Goal: Task Accomplishment & Management: Use online tool/utility

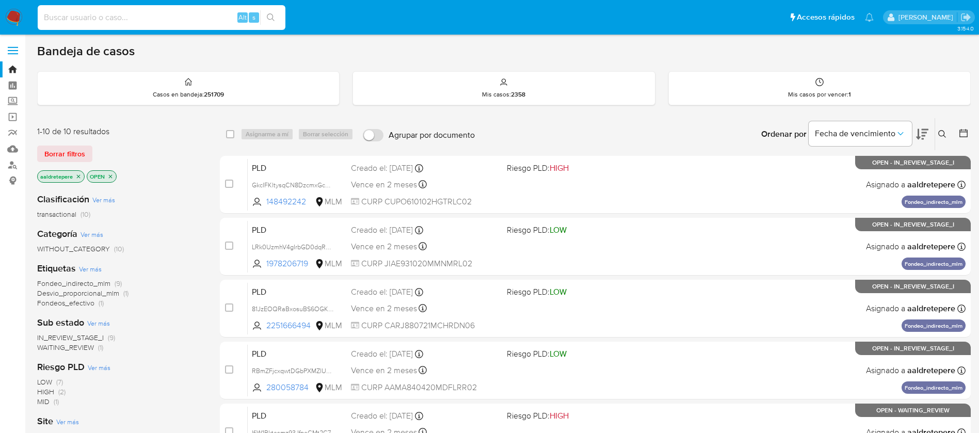
drag, startPoint x: 178, startPoint y: 19, endPoint x: 184, endPoint y: 1, distance: 19.1
click at [178, 19] on input at bounding box center [162, 17] width 248 height 13
paste input "87802747"
type input "87802747"
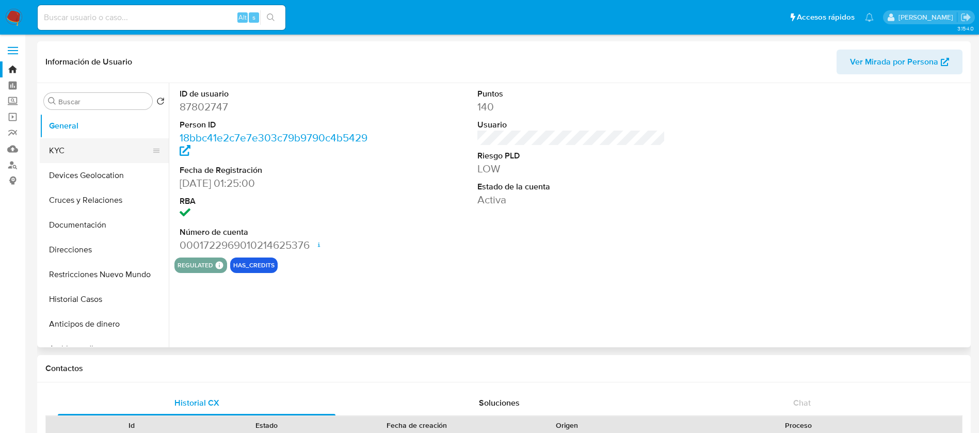
click at [58, 162] on button "KYC" at bounding box center [100, 150] width 121 height 25
select select "10"
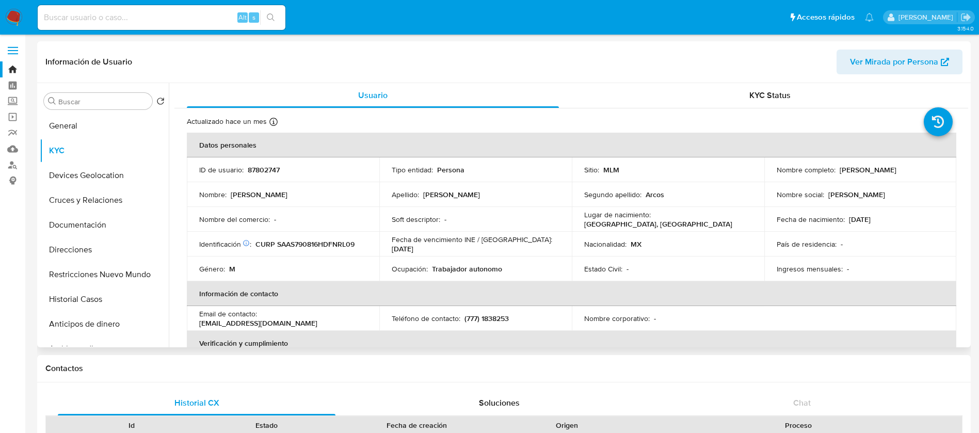
click at [777, 245] on p "País de residencia :" at bounding box center [807, 244] width 60 height 9
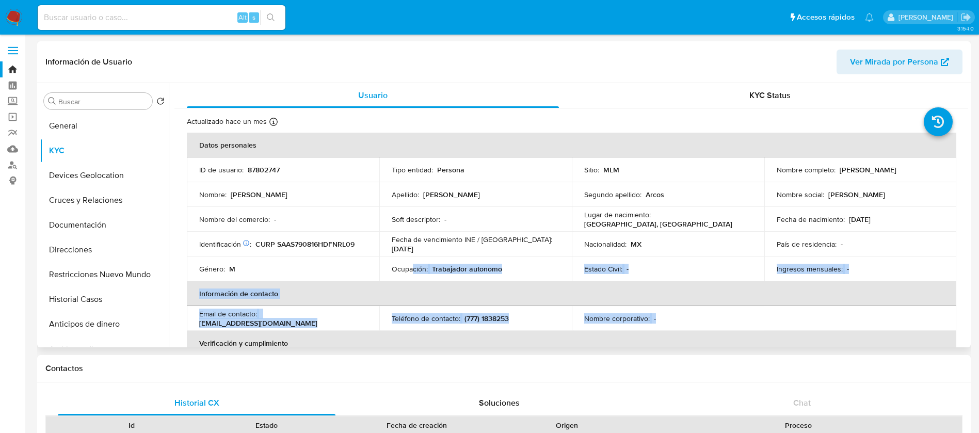
drag, startPoint x: 410, startPoint y: 265, endPoint x: 660, endPoint y: 307, distance: 253.2
click at [660, 307] on table "Datos personales ID de usuario : 87802747 Tipo entidad : Persona Sitio : MLM No…" at bounding box center [572, 319] width 770 height 372
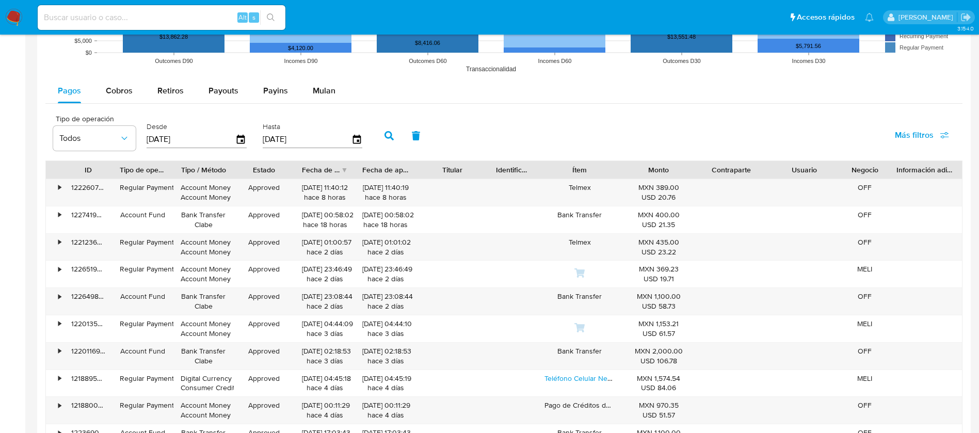
scroll to position [837, 0]
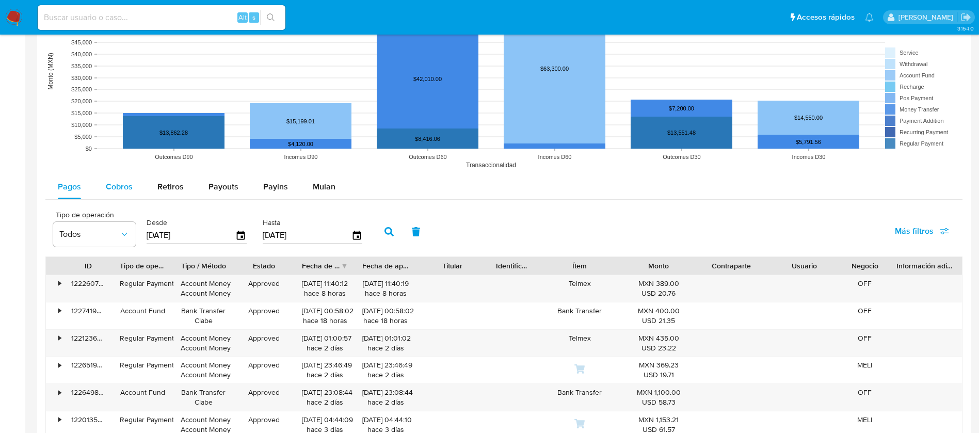
drag, startPoint x: 132, startPoint y: 198, endPoint x: 120, endPoint y: 188, distance: 15.8
click at [129, 195] on button "Cobros" at bounding box center [119, 186] width 52 height 25
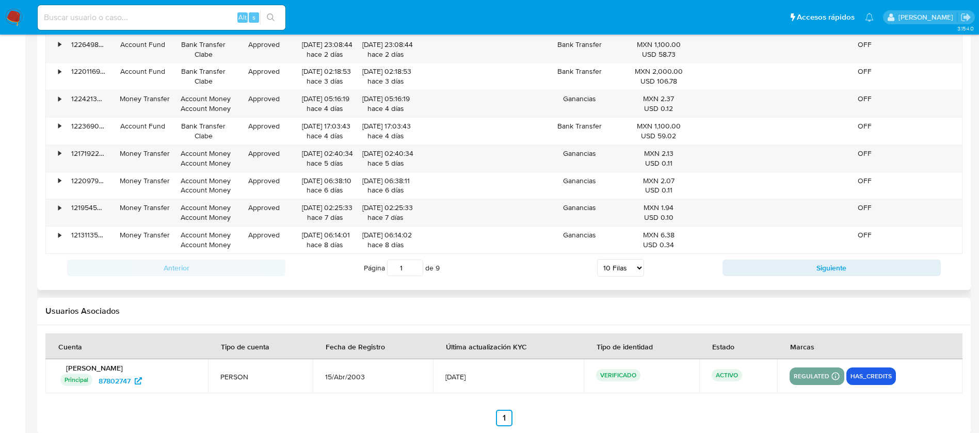
scroll to position [1146, 0]
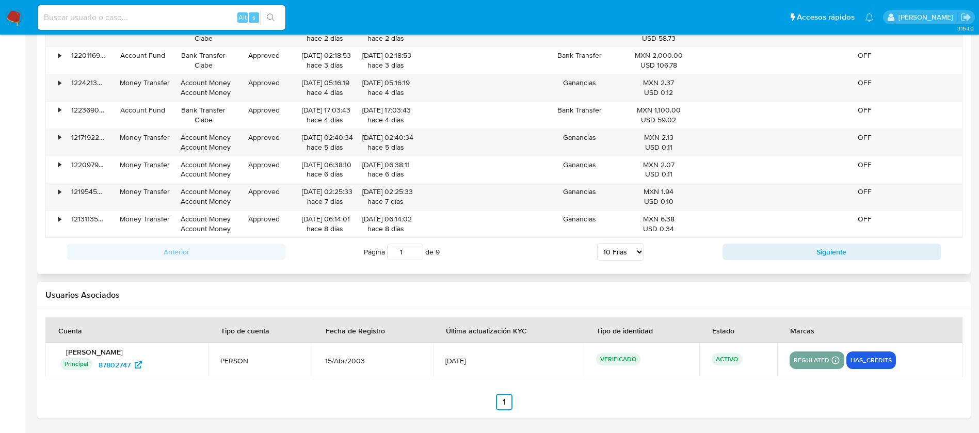
click at [616, 247] on select "5 Filas 10 Filas 20 Filas 25 Filas 50 Filas 100 Filas" at bounding box center [620, 252] width 47 height 18
select select "100"
click at [597, 243] on select "5 Filas 10 Filas 20 Filas 25 Filas 50 Filas 100 Filas" at bounding box center [620, 252] width 47 height 18
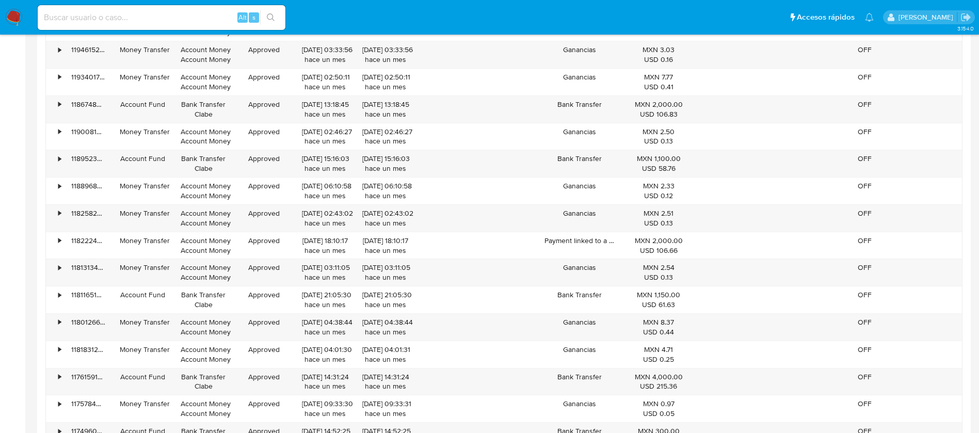
scroll to position [2076, 0]
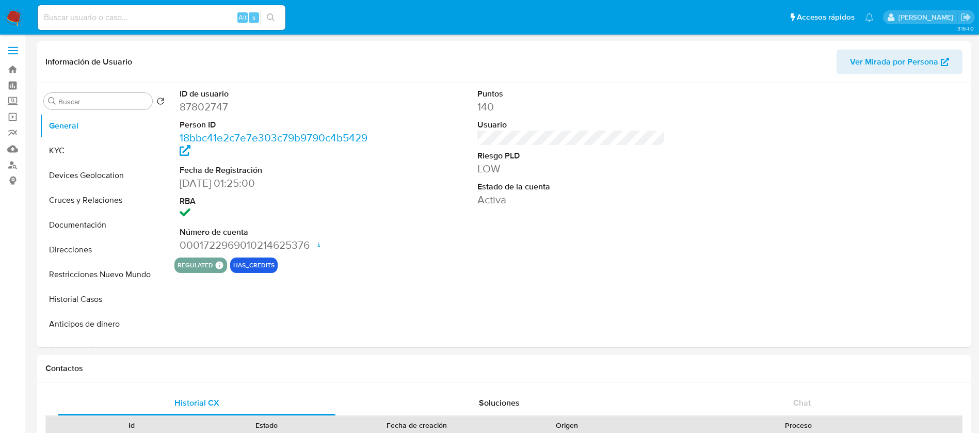
select select "10"
click at [10, 20] on img at bounding box center [14, 18] width 18 height 18
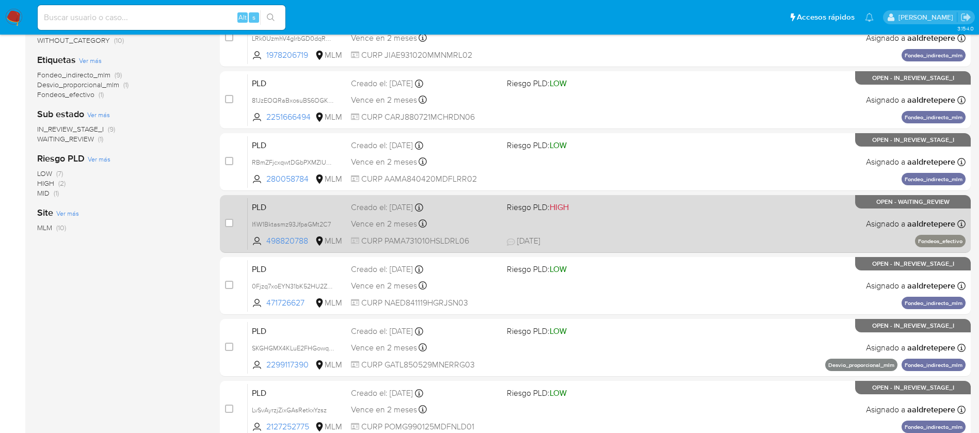
scroll to position [232, 0]
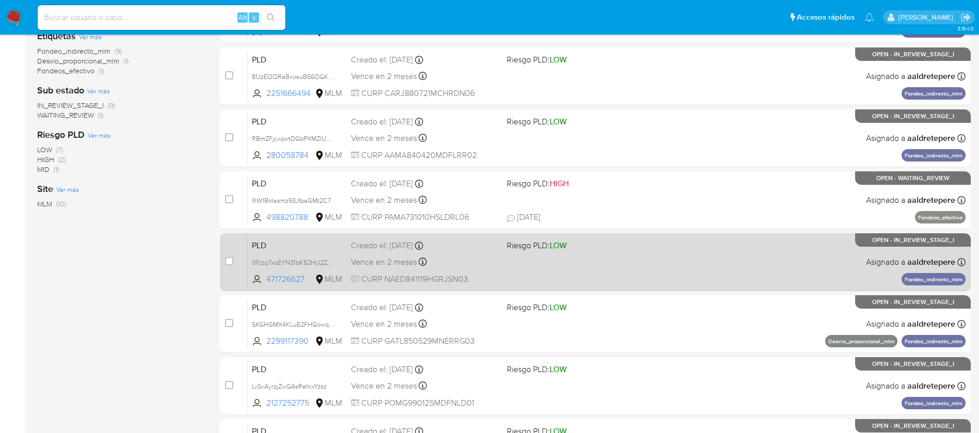
click at [469, 279] on span "CURP NAED841119HGRJSN03" at bounding box center [425, 279] width 148 height 11
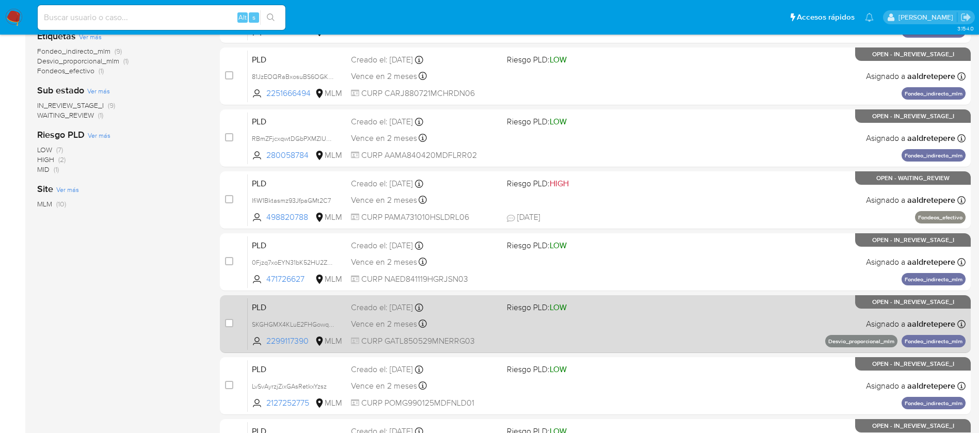
scroll to position [310, 0]
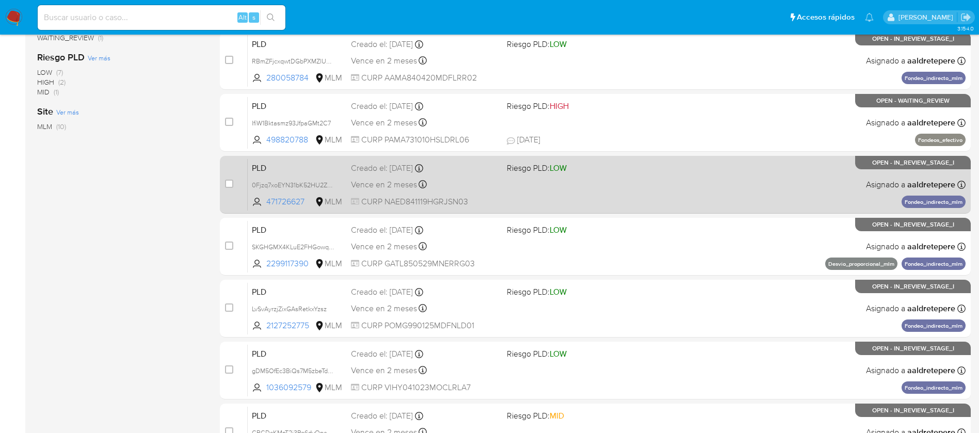
click at [589, 193] on div "PLD 0Fjzq7xoEYN31bK52HU2ZLP1 471726627 MLM Riesgo PLD: LOW Creado el: 12/08/202…" at bounding box center [607, 184] width 718 height 52
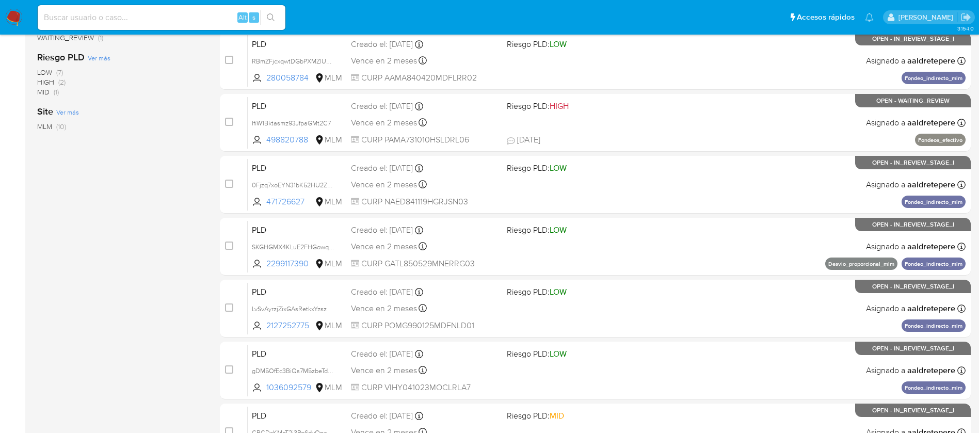
drag, startPoint x: 161, startPoint y: 32, endPoint x: 158, endPoint y: 19, distance: 13.8
click at [159, 30] on nav "Pausado Ver notificaciones Alt s Accesos rápidos Presiona las siguientes teclas…" at bounding box center [489, 17] width 979 height 35
click at [158, 19] on input at bounding box center [162, 17] width 248 height 13
paste input "703920217"
type input "703920217"
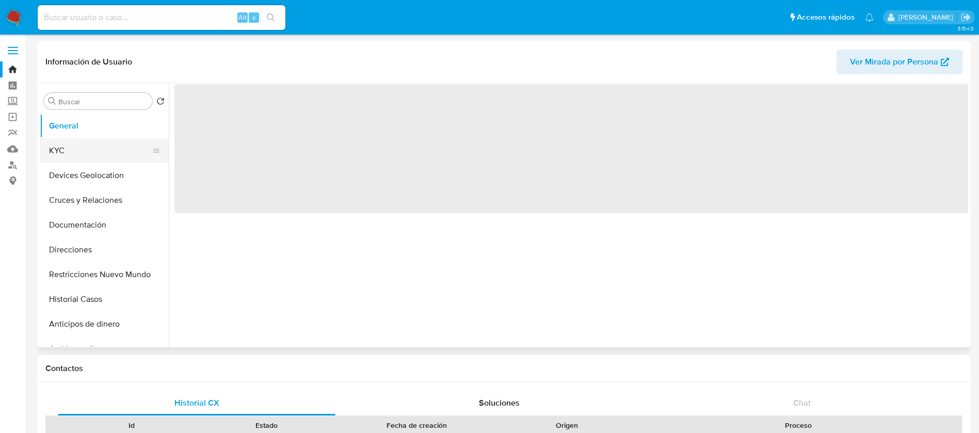
click at [106, 160] on button "KYC" at bounding box center [100, 150] width 121 height 25
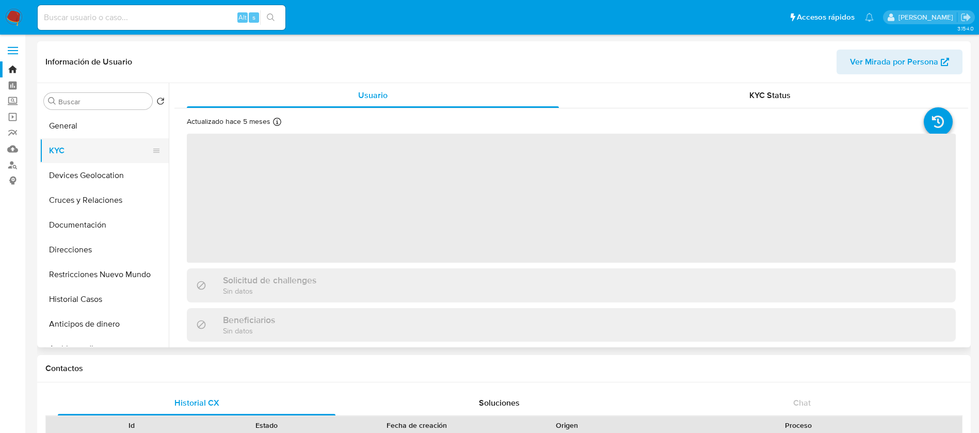
select select "10"
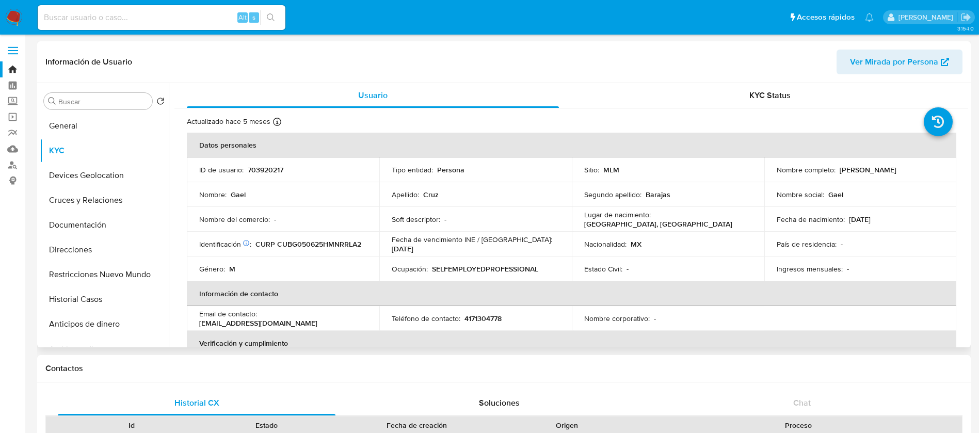
click at [800, 246] on p "País de residencia :" at bounding box center [807, 244] width 60 height 9
click at [136, 282] on button "Restricciones Nuevo Mundo" at bounding box center [100, 274] width 121 height 25
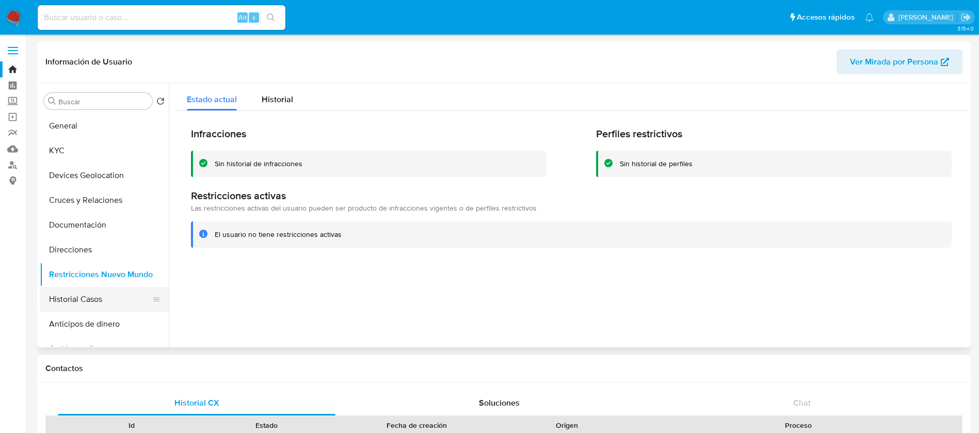
click at [120, 297] on button "Historial Casos" at bounding box center [100, 299] width 121 height 25
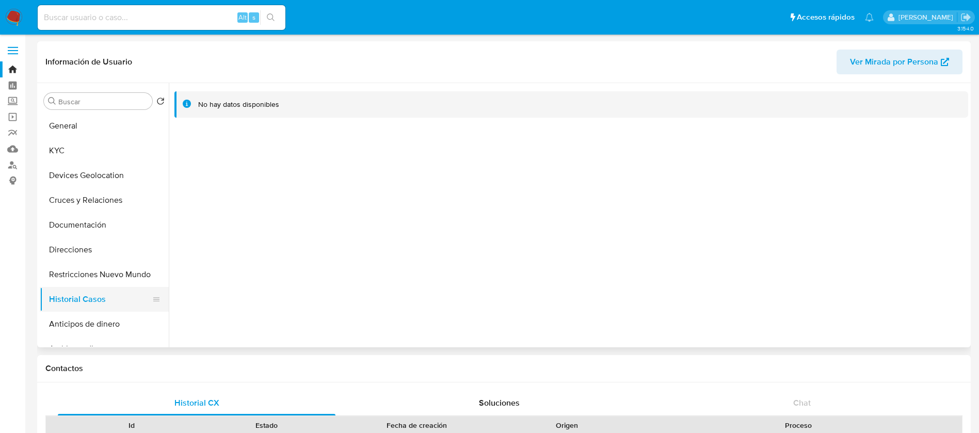
click at [85, 300] on button "Historial Casos" at bounding box center [100, 299] width 121 height 25
click at [155, 22] on input at bounding box center [162, 17] width 248 height 13
paste input "278542723"
type input "278542723"
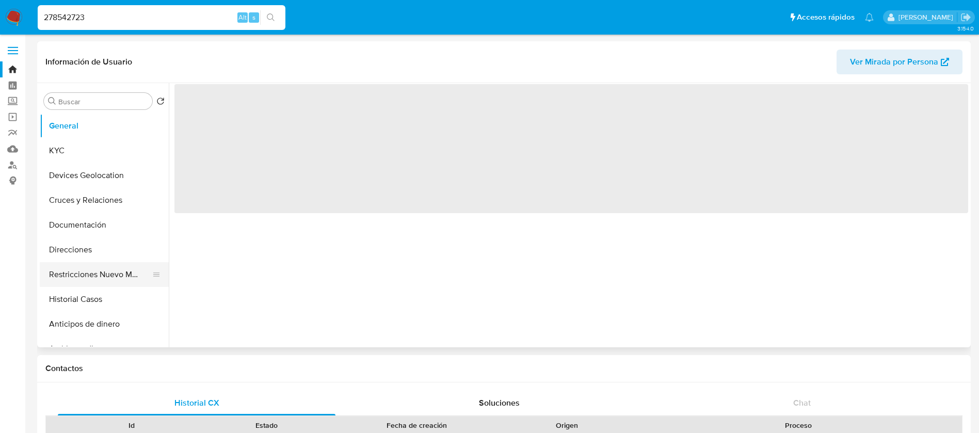
click at [93, 277] on button "Restricciones Nuevo Mundo" at bounding box center [100, 274] width 121 height 25
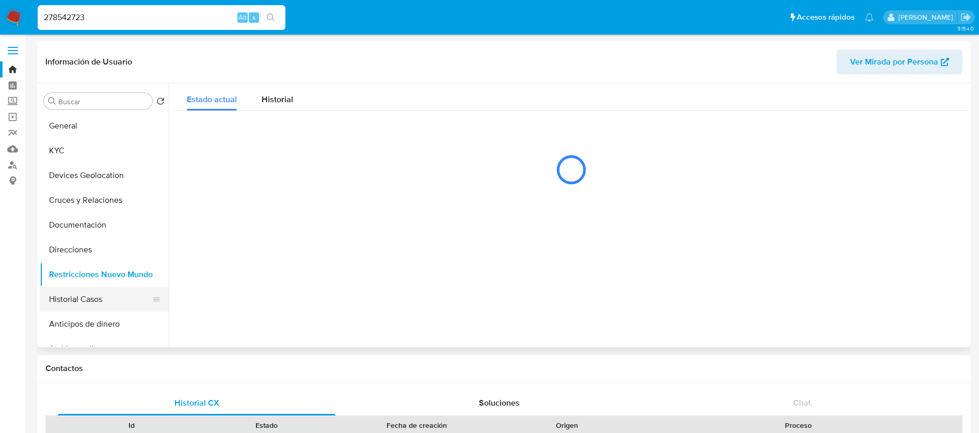
select select "10"
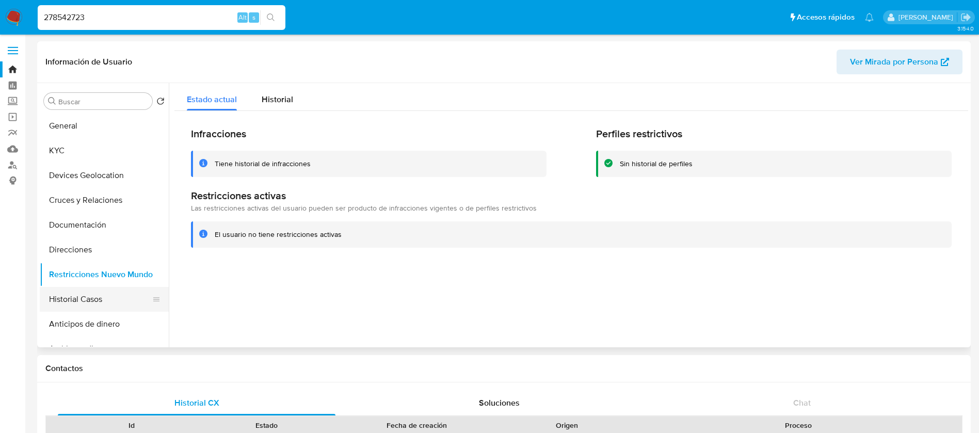
click at [90, 302] on button "Historial Casos" at bounding box center [100, 299] width 121 height 25
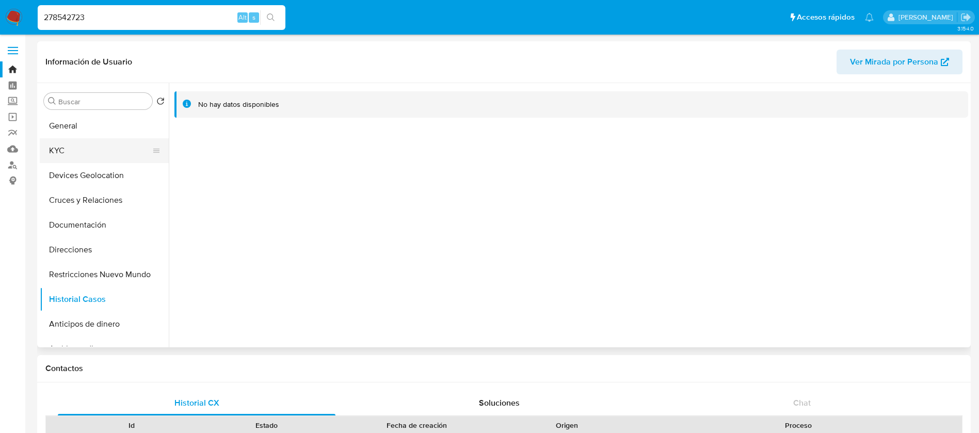
click at [87, 139] on button "KYC" at bounding box center [100, 150] width 121 height 25
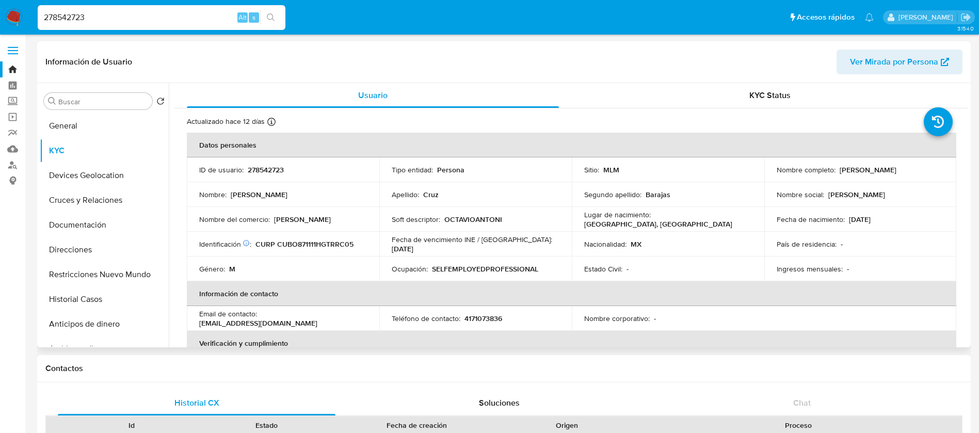
click at [792, 245] on p "País de residencia :" at bounding box center [807, 244] width 60 height 9
click at [525, 272] on p "SELFEMPLOYEDPROFESSIONAL" at bounding box center [485, 268] width 106 height 9
drag, startPoint x: 84, startPoint y: 18, endPoint x: 0, endPoint y: -27, distance: 94.7
paste input "61061281"
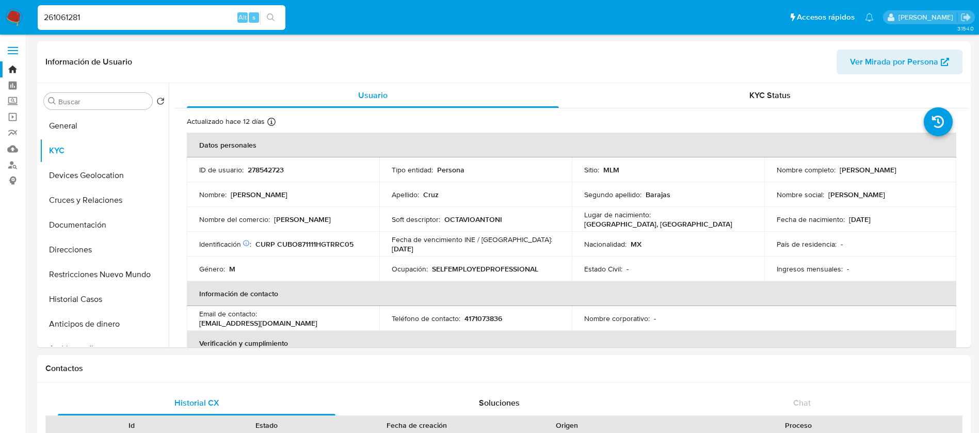
type input "261061281"
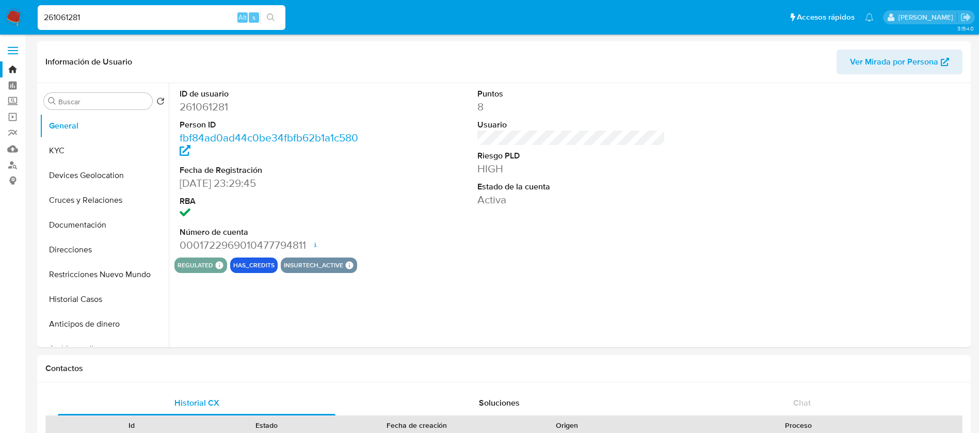
select select "10"
click at [97, 151] on button "KYC" at bounding box center [100, 150] width 121 height 25
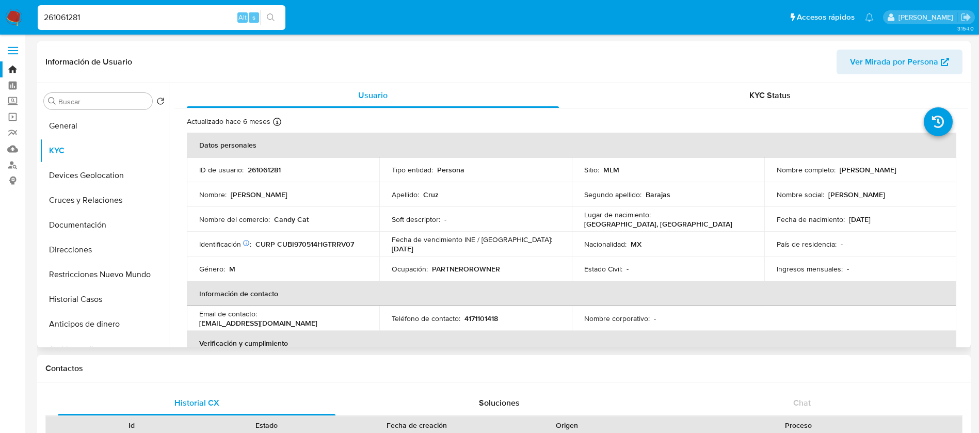
drag, startPoint x: 801, startPoint y: 184, endPoint x: 921, endPoint y: 218, distance: 125.4
click at [921, 218] on tbody "ID de usuario : 261061281 Tipo entidad : Persona Sitio : MLM Nombre completo : …" at bounding box center [572, 219] width 770 height 124
click at [924, 218] on div "Fecha de nacimiento : 14/05/1997" at bounding box center [861, 219] width 168 height 9
click at [802, 293] on th "Información de contacto" at bounding box center [572, 293] width 770 height 25
drag, startPoint x: 327, startPoint y: 248, endPoint x: 726, endPoint y: 235, distance: 399.2
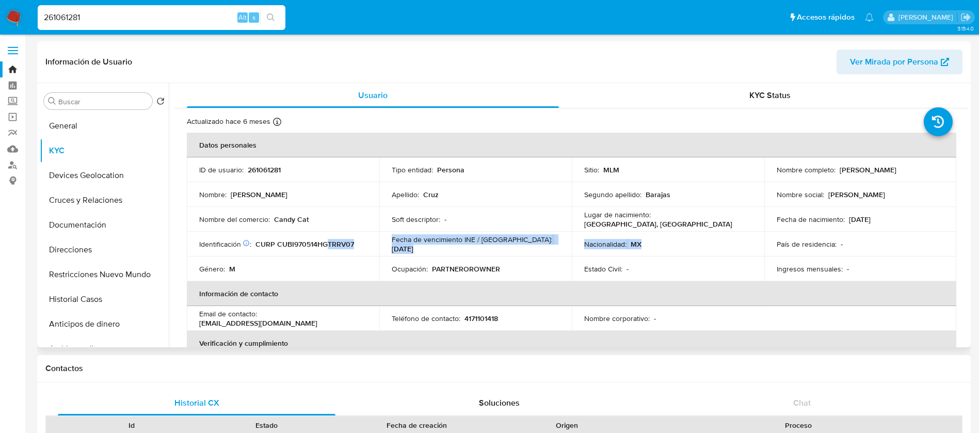
click at [717, 237] on tr "Identificación CIC: 136285722 : CURP CUBI970514HGTRRV07 Fecha de vencimiento IN…" at bounding box center [572, 244] width 770 height 25
click at [728, 234] on td "Nacionalidad : MX" at bounding box center [668, 244] width 193 height 25
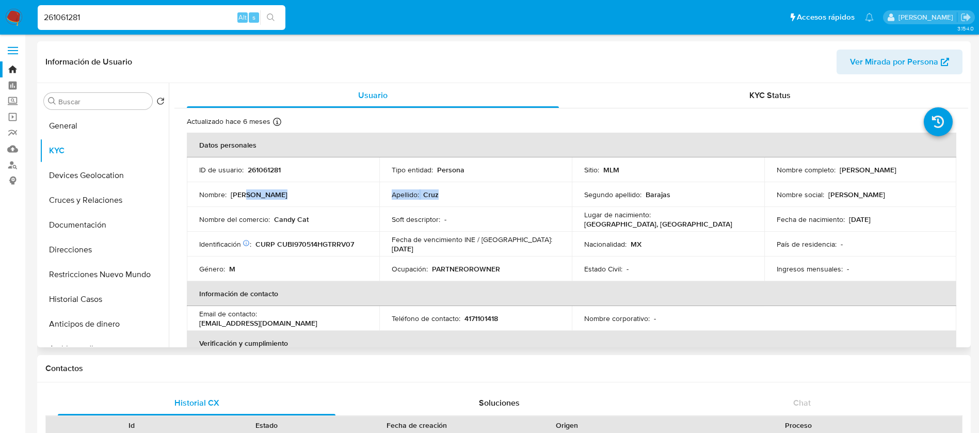
drag, startPoint x: 354, startPoint y: 193, endPoint x: 222, endPoint y: 208, distance: 132.5
click at [228, 207] on tbody "ID de usuario : 261061281 Tipo entidad : Persona Sitio : MLM Nombre completo : …" at bounding box center [572, 219] width 770 height 124
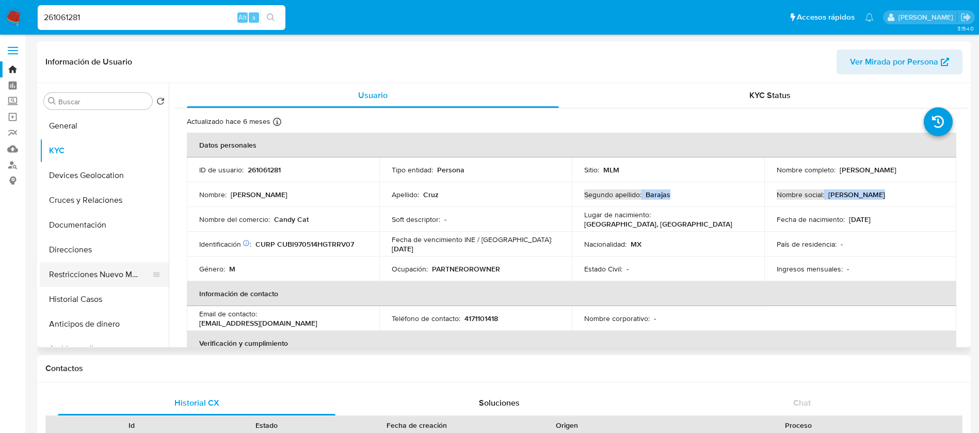
click at [132, 269] on button "Restricciones Nuevo Mundo" at bounding box center [100, 274] width 121 height 25
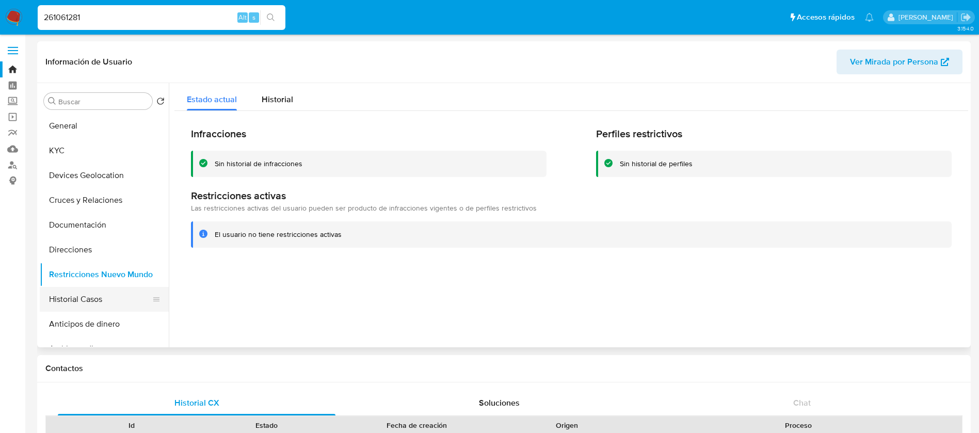
click at [82, 300] on button "Historial Casos" at bounding box center [100, 299] width 121 height 25
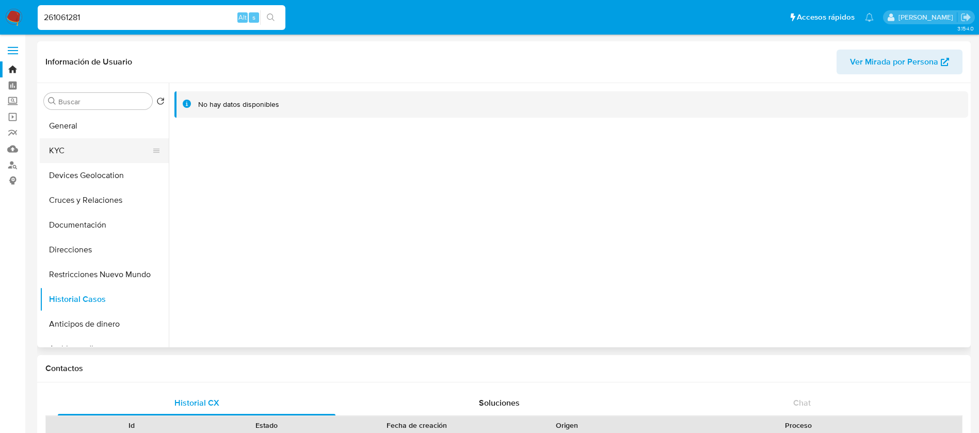
click at [97, 159] on button "KYC" at bounding box center [100, 150] width 121 height 25
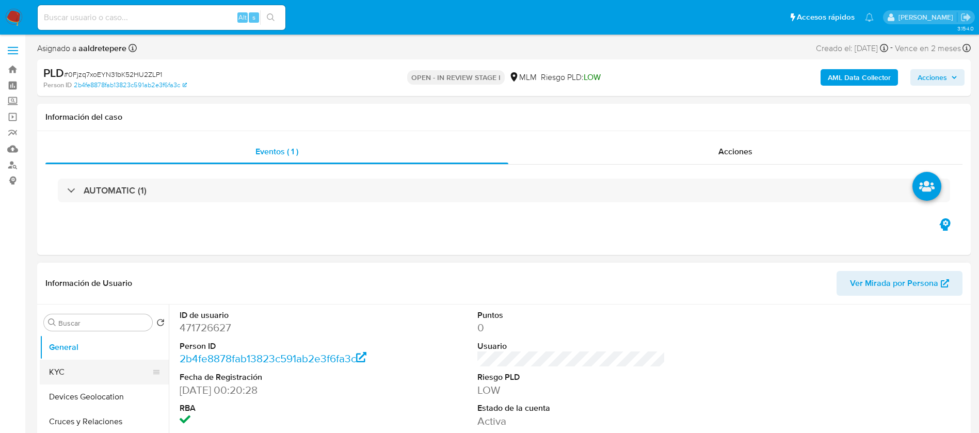
select select "10"
click at [91, 371] on button "KYC" at bounding box center [100, 372] width 121 height 25
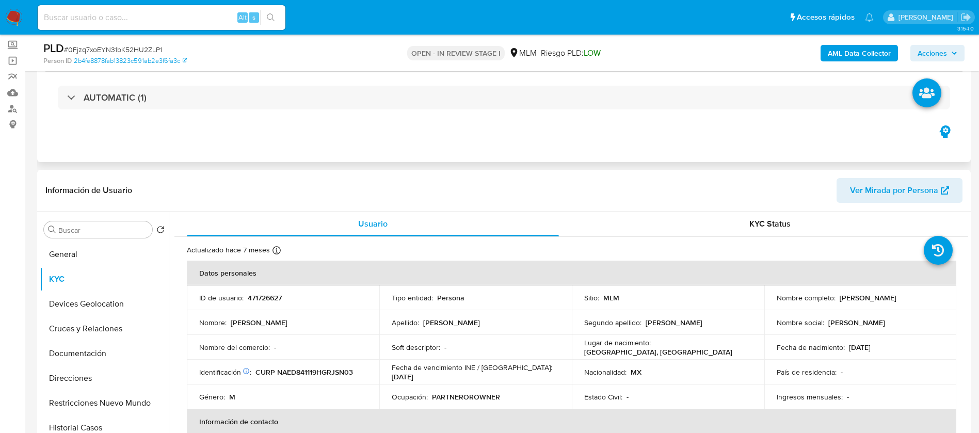
scroll to position [77, 0]
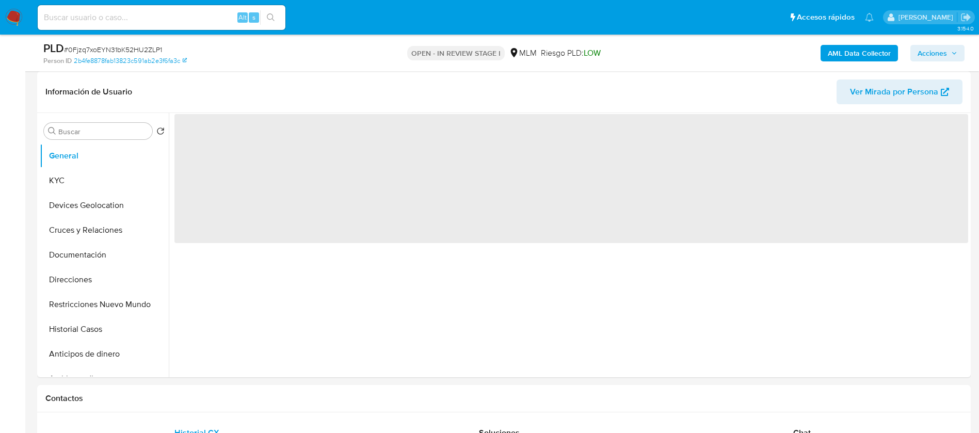
scroll to position [232, 0]
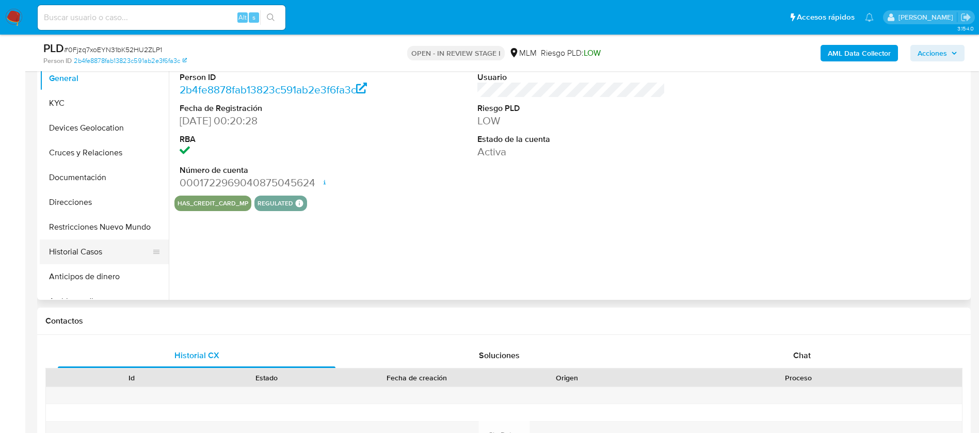
click at [92, 249] on button "Historial Casos" at bounding box center [100, 252] width 121 height 25
select select "10"
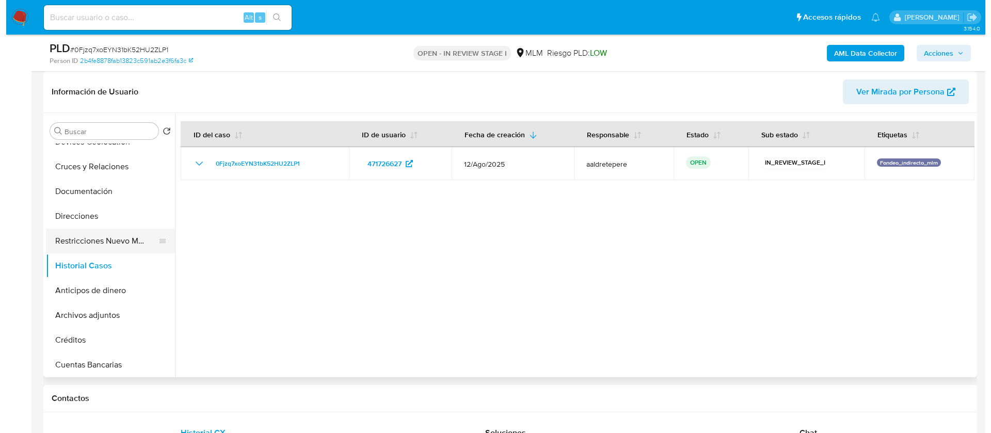
scroll to position [77, 0]
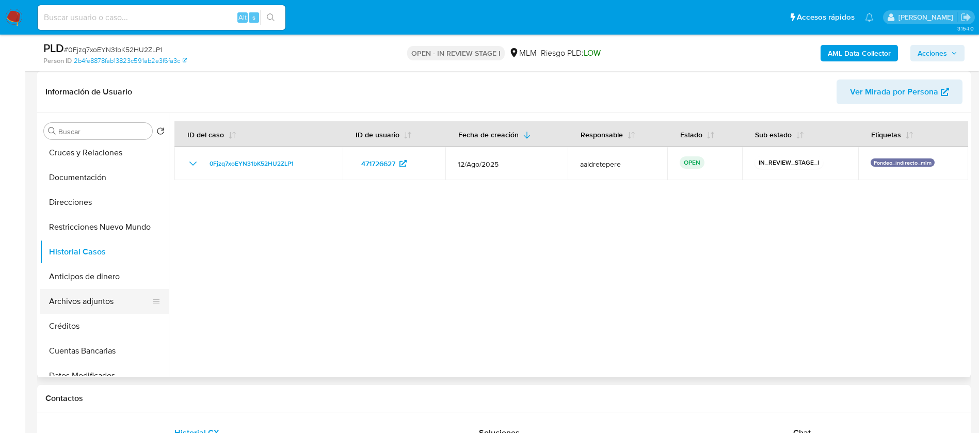
click at [99, 304] on button "Archivos adjuntos" at bounding box center [100, 301] width 121 height 25
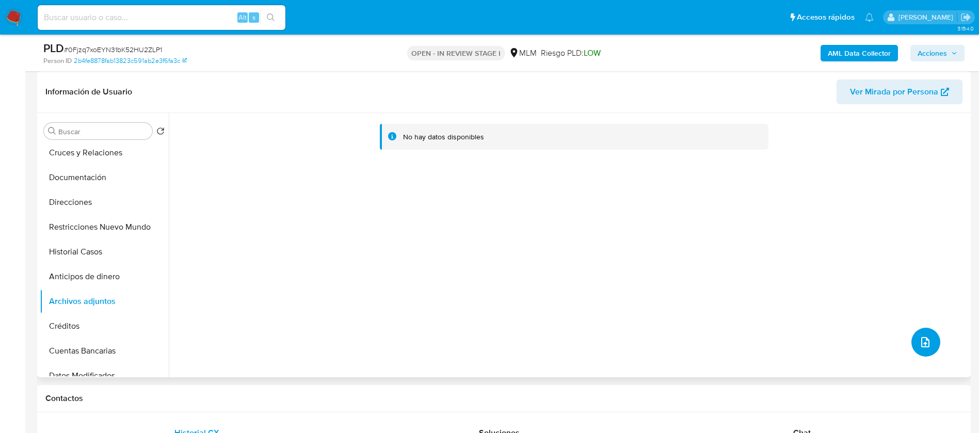
click at [921, 350] on button "upload-file" at bounding box center [926, 342] width 29 height 29
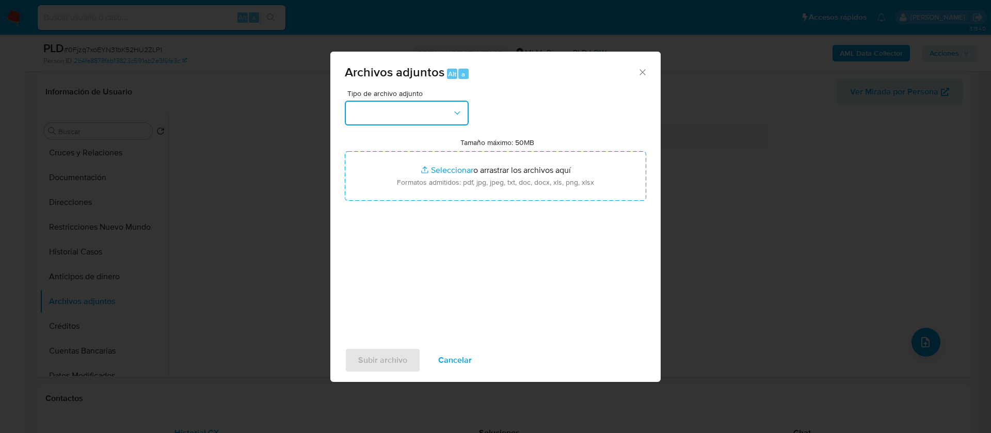
click at [382, 112] on button "button" at bounding box center [407, 113] width 124 height 25
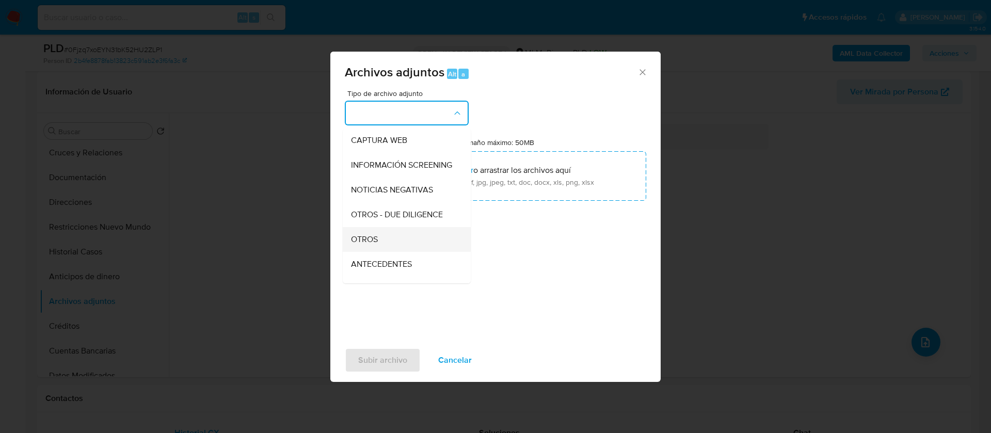
scroll to position [106, 0]
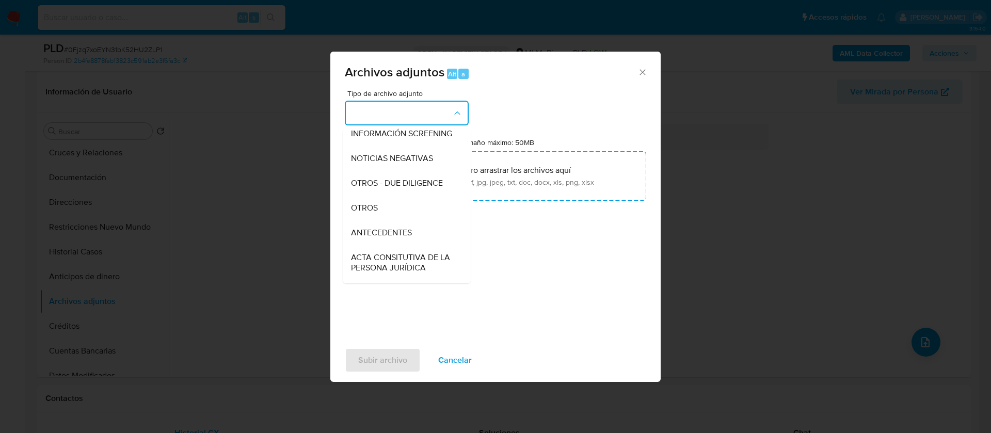
click at [371, 213] on span "OTROS" at bounding box center [364, 208] width 27 height 10
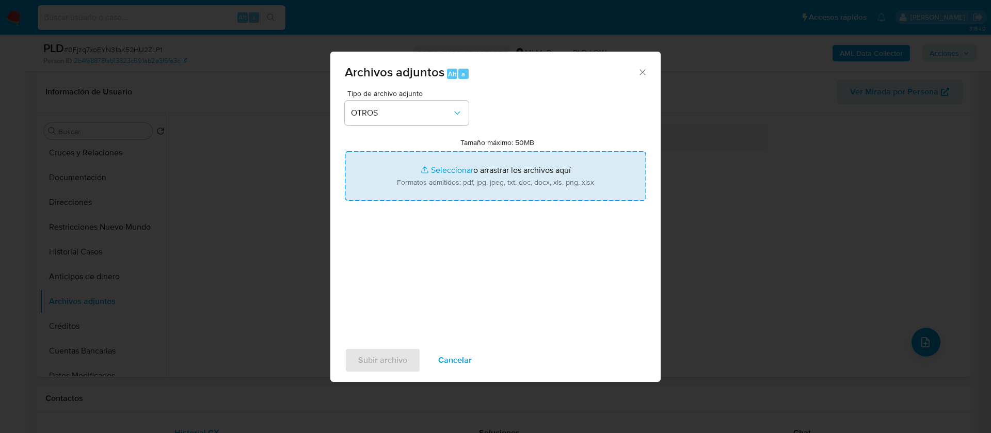
click at [503, 171] on input "Tamaño máximo: 50MB Seleccionar archivos" at bounding box center [495, 176] width 301 height 50
type input "C:\fakepath\471726627_DANIEL NAJERA ESTRADA_AGOSTO 2025.pdf"
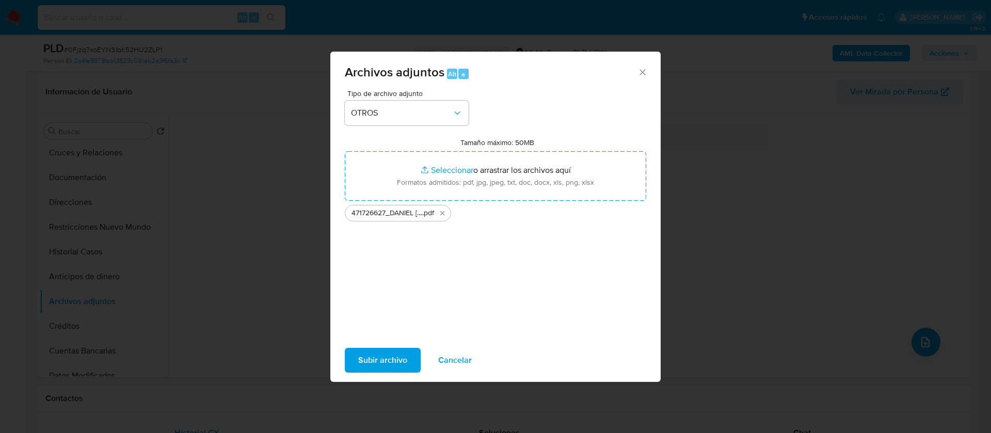
click at [391, 344] on div "Subir archivo Cancelar" at bounding box center [495, 360] width 330 height 39
click at [395, 360] on span "Subir archivo" at bounding box center [382, 360] width 49 height 23
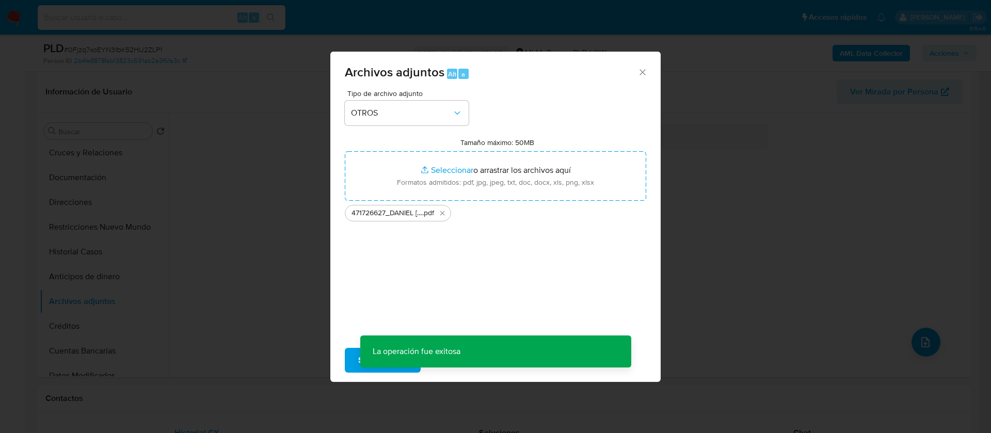
click at [919, 348] on div "Archivos adjuntos Alt a Tipo de archivo adjunto OTROS Tamaño máximo: 50MB Selec…" at bounding box center [495, 216] width 991 height 433
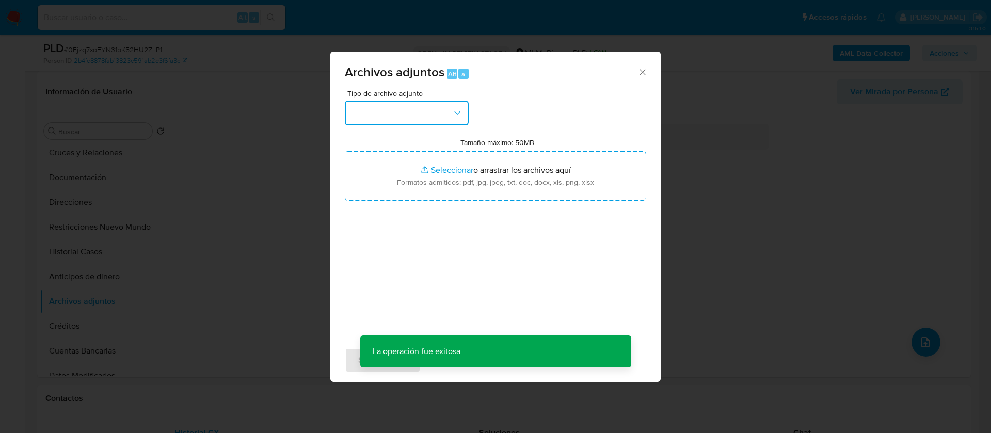
click at [408, 116] on button "button" at bounding box center [407, 113] width 124 height 25
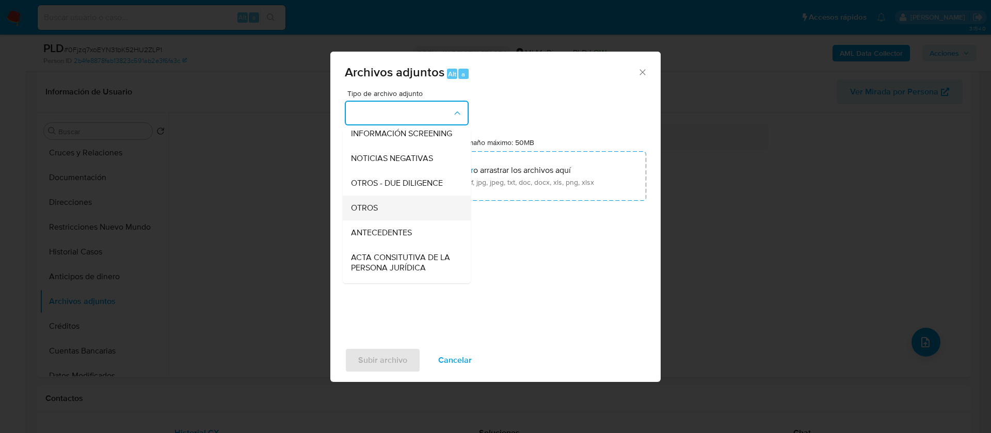
click at [393, 214] on div "OTROS" at bounding box center [403, 208] width 105 height 25
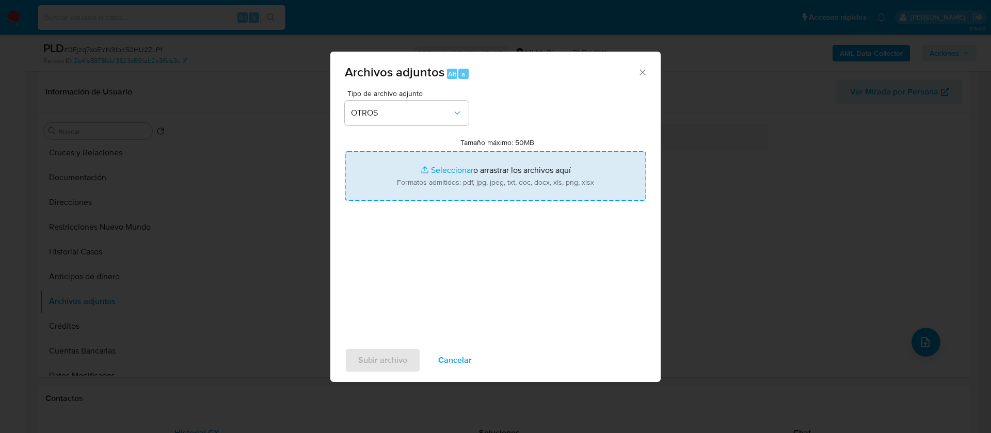
click at [471, 164] on input "Tamaño máximo: 50MB Seleccionar archivos" at bounding box center [495, 176] width 301 height 50
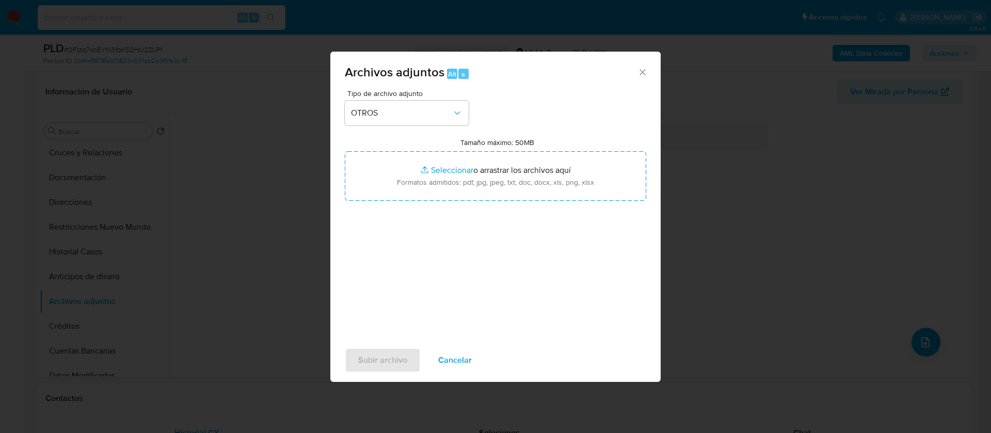
click at [473, 349] on button "Cancelar" at bounding box center [455, 360] width 60 height 25
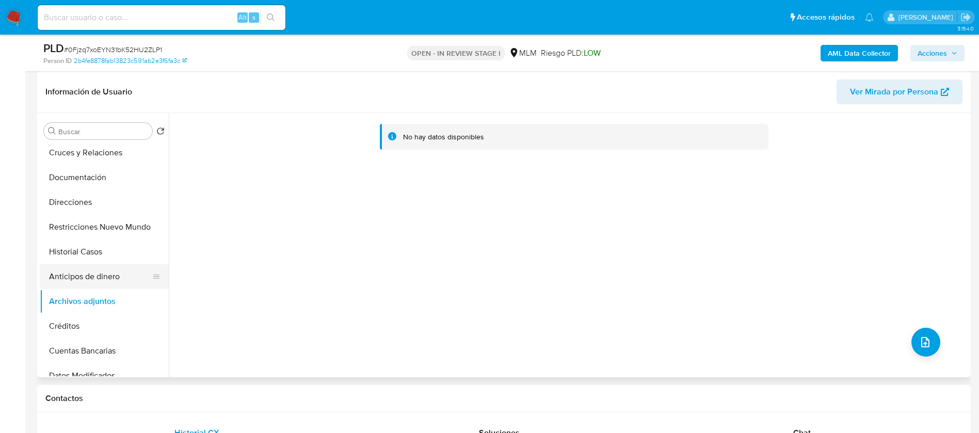
click at [114, 281] on button "Anticipos de dinero" at bounding box center [100, 276] width 121 height 25
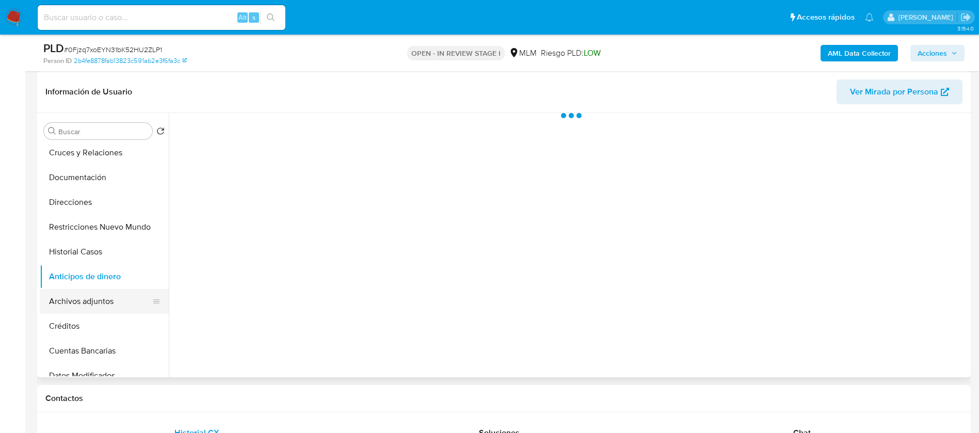
click at [115, 300] on button "Archivos adjuntos" at bounding box center [100, 301] width 121 height 25
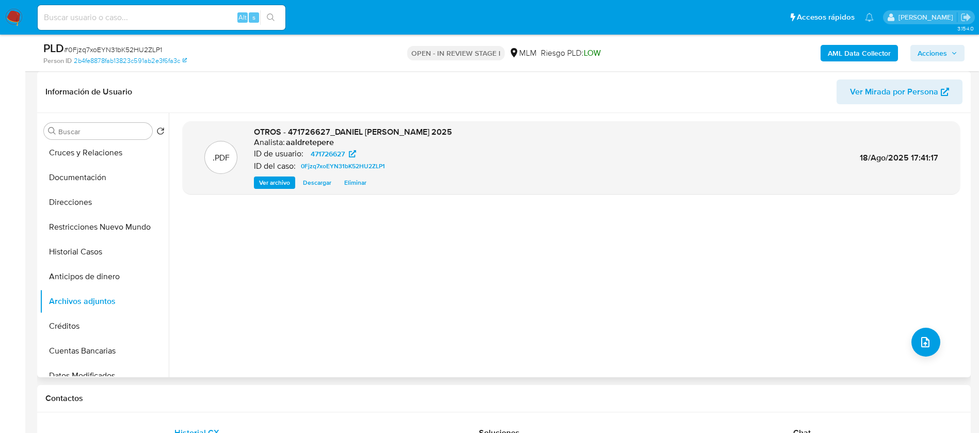
click at [884, 330] on div ".PDF OTROS - 471726627_DANIEL NAJERA ESTRADA_AGOSTO 2025 Analista: aaldretepere…" at bounding box center [571, 245] width 777 height 248
click at [921, 346] on icon "upload-file" at bounding box center [925, 342] width 8 height 10
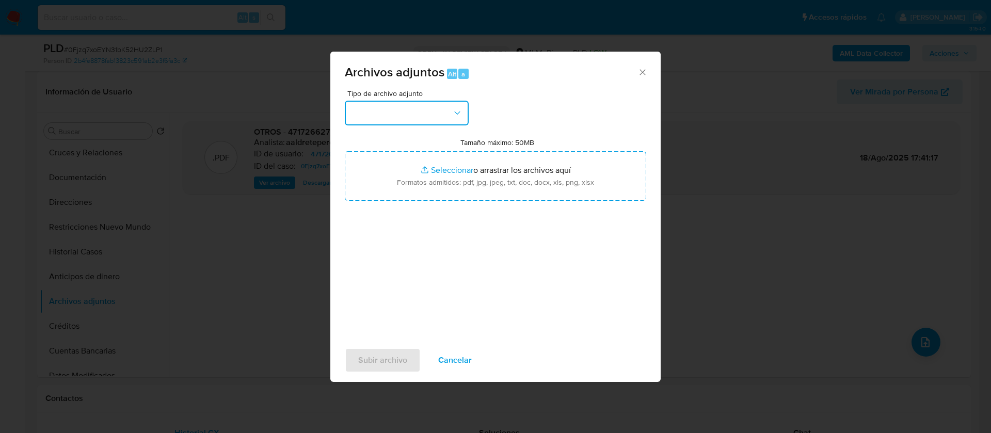
drag, startPoint x: 359, startPoint y: 126, endPoint x: 374, endPoint y: 106, distance: 25.0
click at [374, 106] on button "button" at bounding box center [407, 113] width 124 height 25
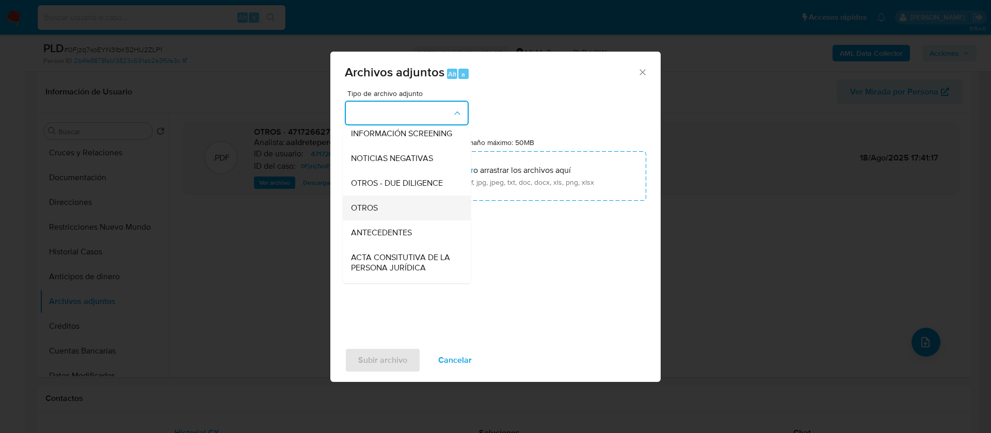
click at [392, 220] on div "OTROS" at bounding box center [403, 208] width 105 height 25
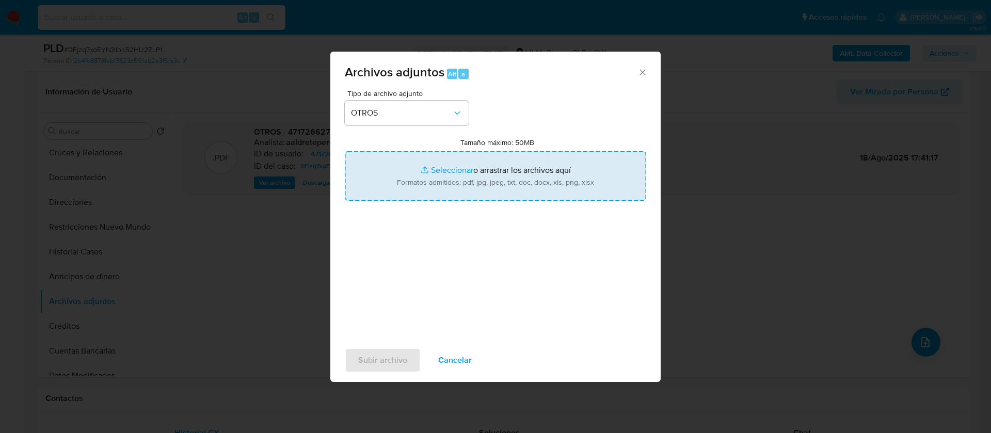
click at [411, 196] on input "Tamaño máximo: 50MB Seleccionar archivos" at bounding box center [495, 176] width 301 height 50
type input "C:\fakepath\471726627_DANIEL NAJERA ESTRADA_AGOSTO 2025.xlsx"
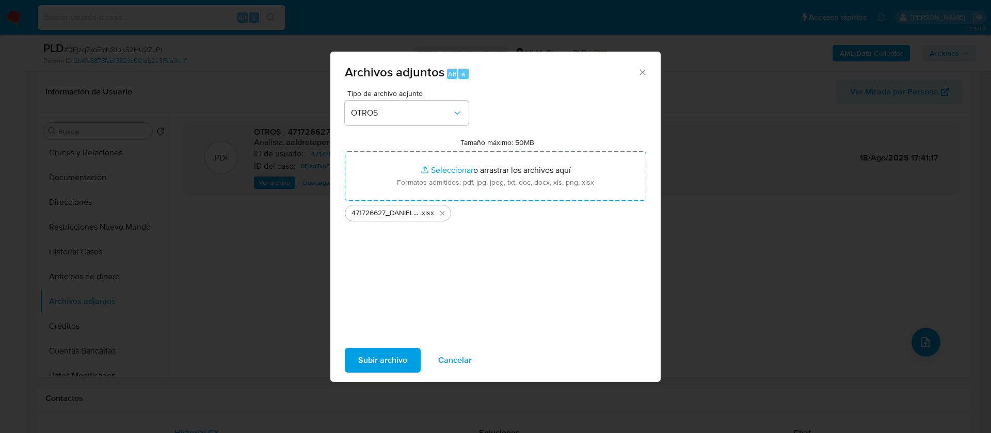
click at [392, 365] on span "Subir archivo" at bounding box center [382, 360] width 49 height 23
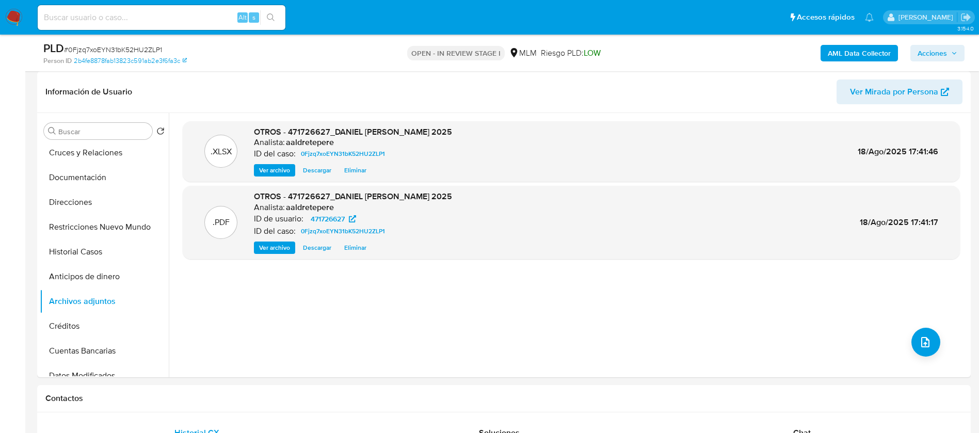
click at [927, 56] on span "Acciones" at bounding box center [932, 53] width 29 height 17
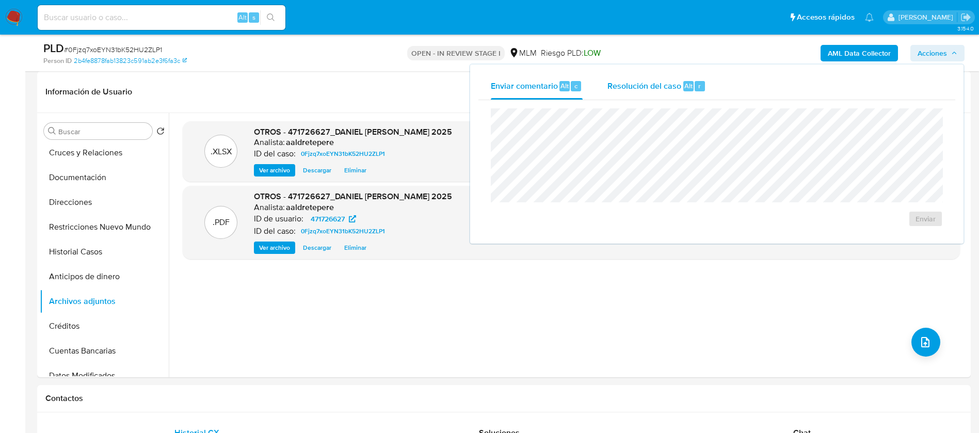
click at [647, 86] on span "Resolución del caso" at bounding box center [645, 85] width 74 height 12
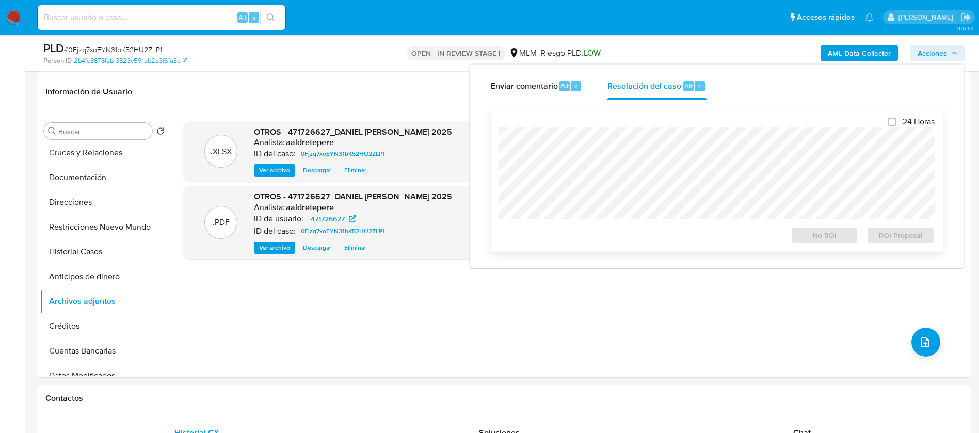
click at [678, 119] on div "24 Horas No ROI ROI Proposal" at bounding box center [717, 180] width 436 height 127
click at [827, 236] on span "No ROI" at bounding box center [825, 235] width 54 height 14
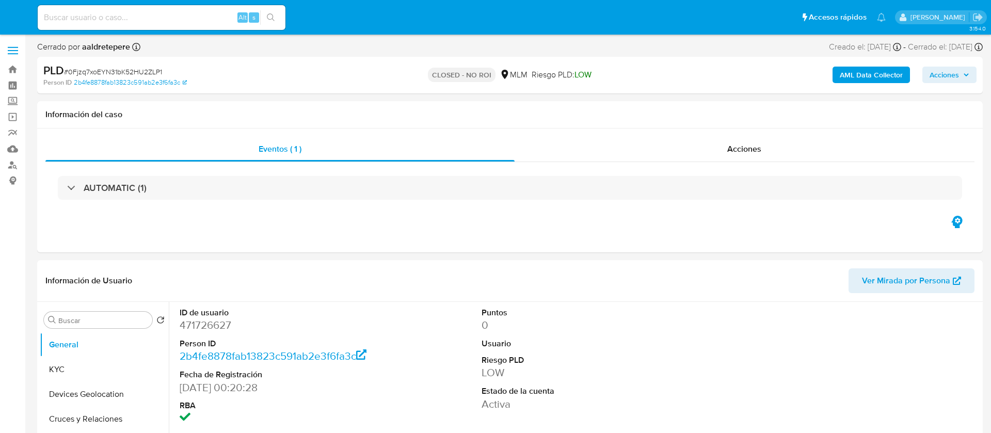
select select "10"
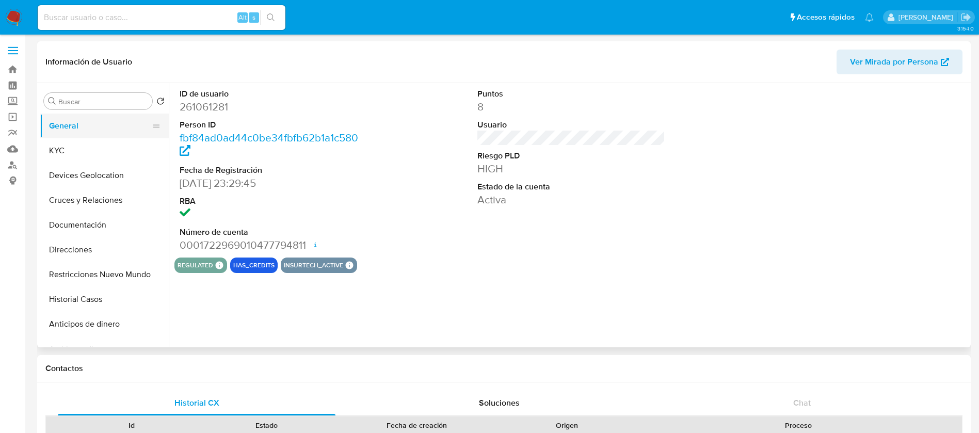
select select "10"
click at [17, 25] on img at bounding box center [14, 18] width 18 height 18
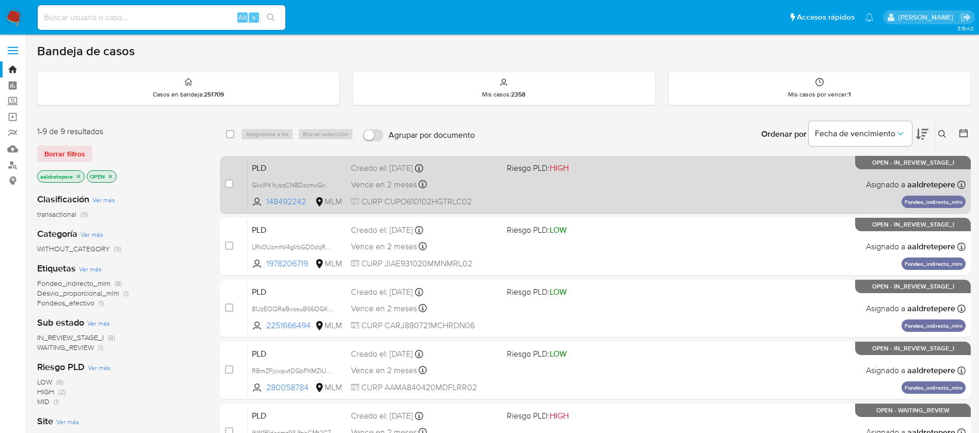
click at [514, 195] on div "PLD GkcIFKltysqCN8DzcmxGcGBX 148492242 MLM Riesgo PLD: HIGH Creado el: [DATE] C…" at bounding box center [607, 184] width 718 height 52
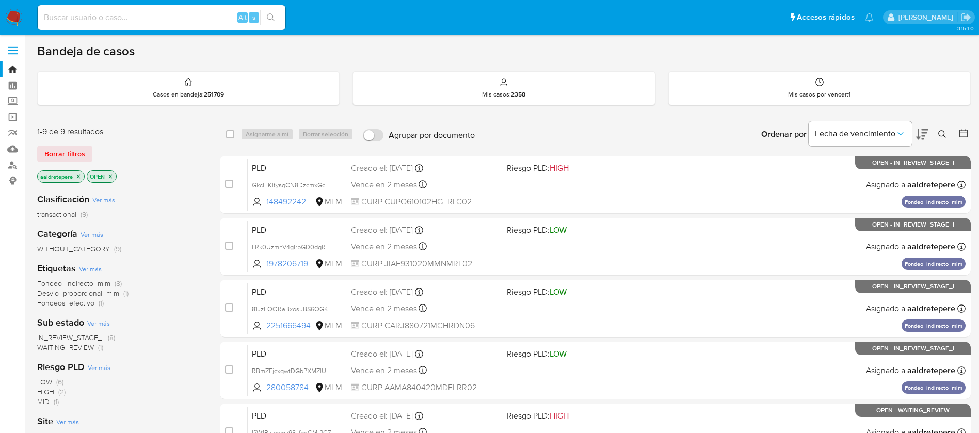
click at [10, 14] on img at bounding box center [14, 18] width 18 height 18
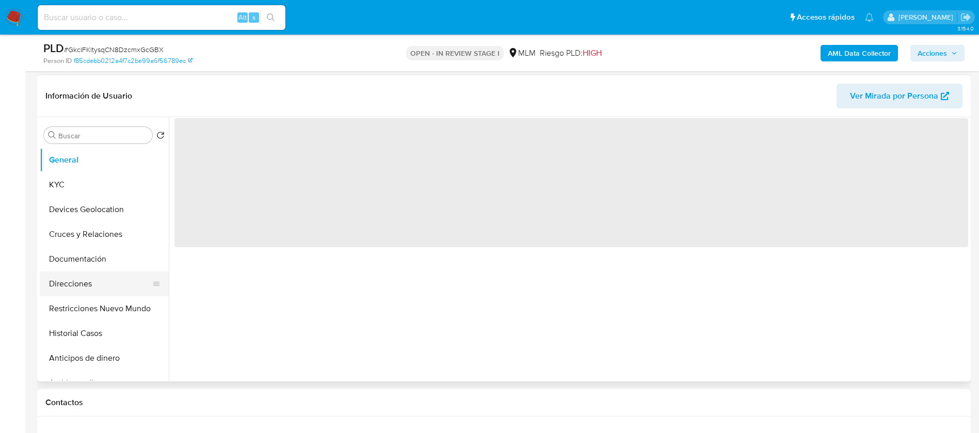
scroll to position [155, 0]
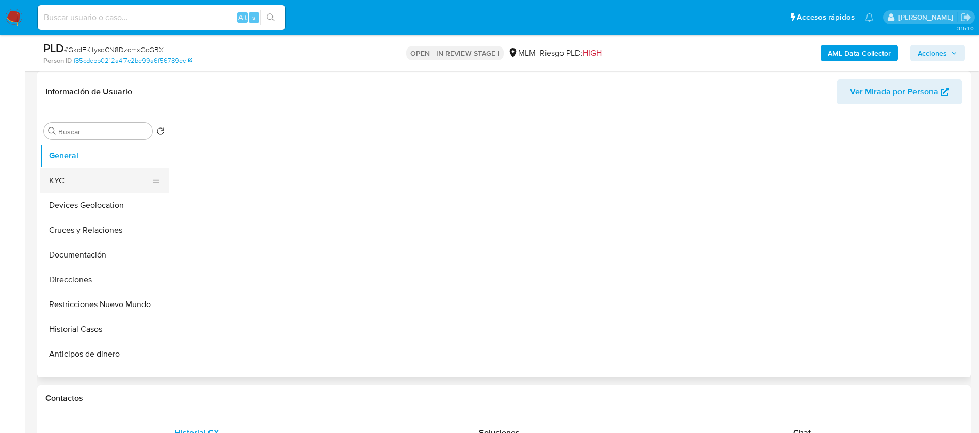
click at [100, 184] on button "KYC" at bounding box center [100, 180] width 121 height 25
select select "10"
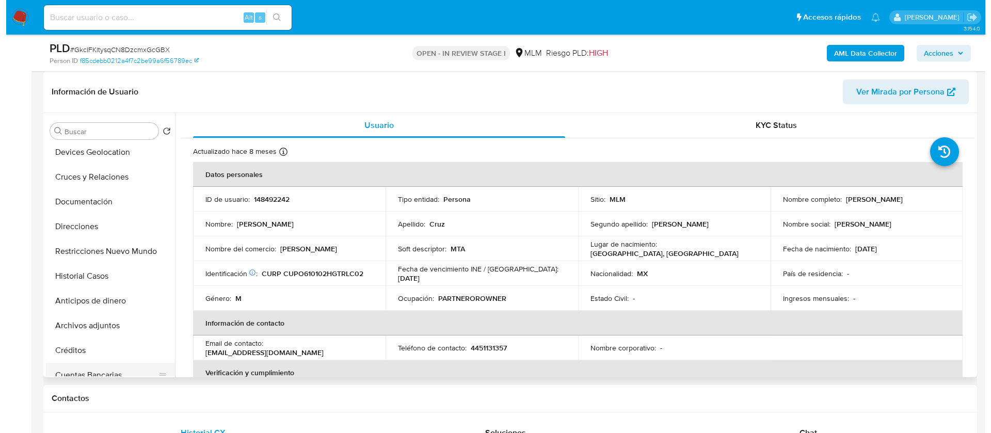
scroll to position [77, 0]
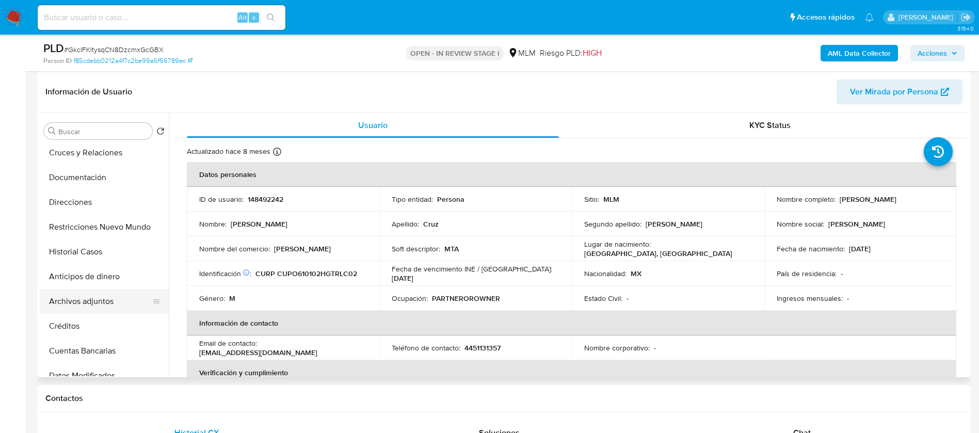
click at [100, 302] on button "Archivos adjuntos" at bounding box center [100, 301] width 121 height 25
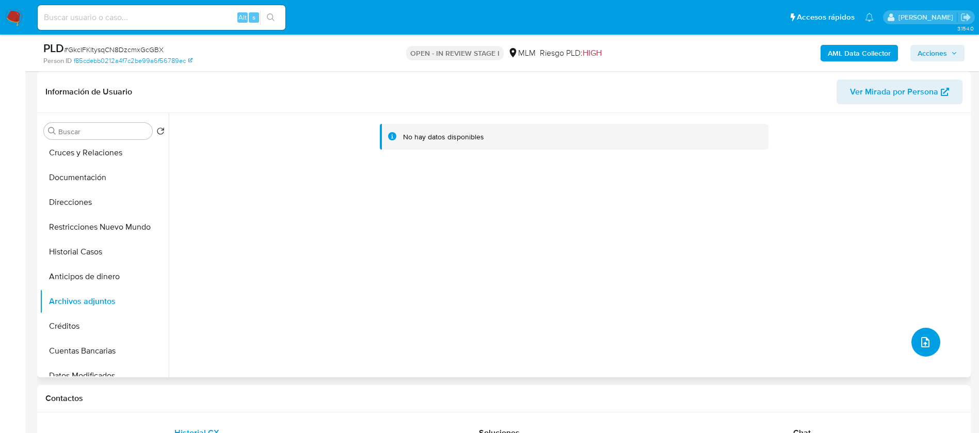
click at [930, 346] on button "upload-file" at bounding box center [926, 342] width 29 height 29
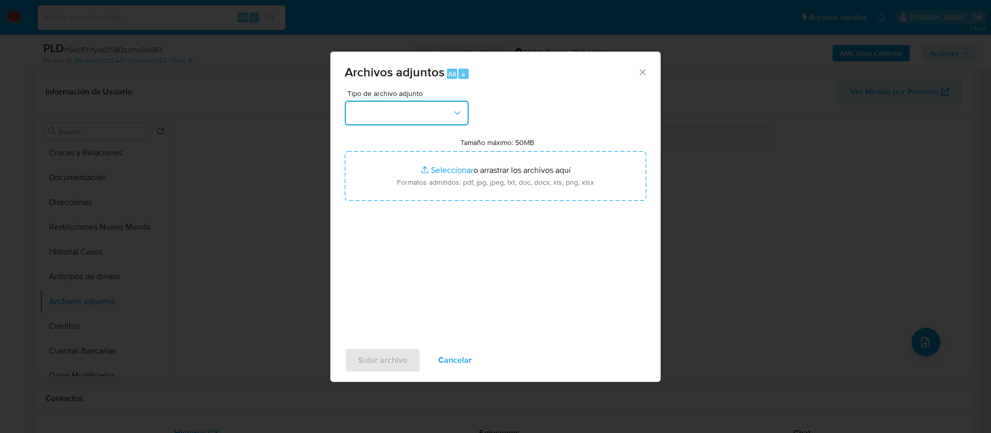
click at [393, 115] on button "button" at bounding box center [407, 113] width 124 height 25
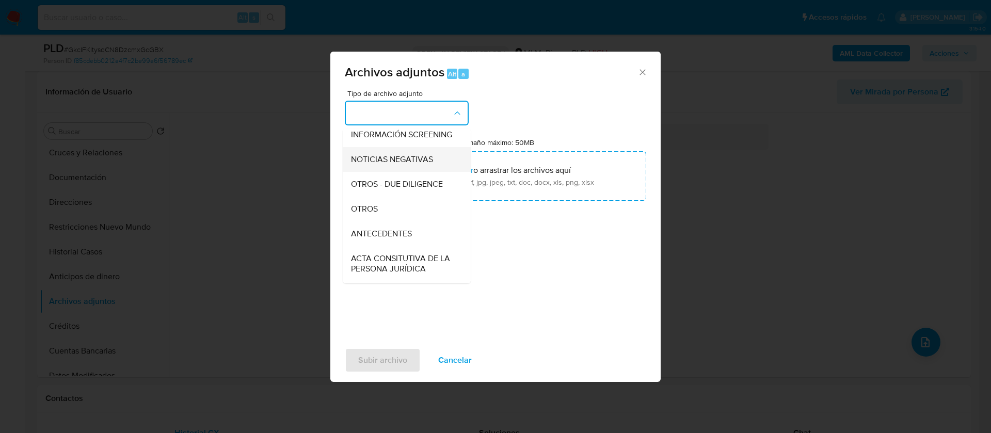
scroll to position [106, 0]
click at [371, 213] on span "OTROS" at bounding box center [364, 208] width 27 height 10
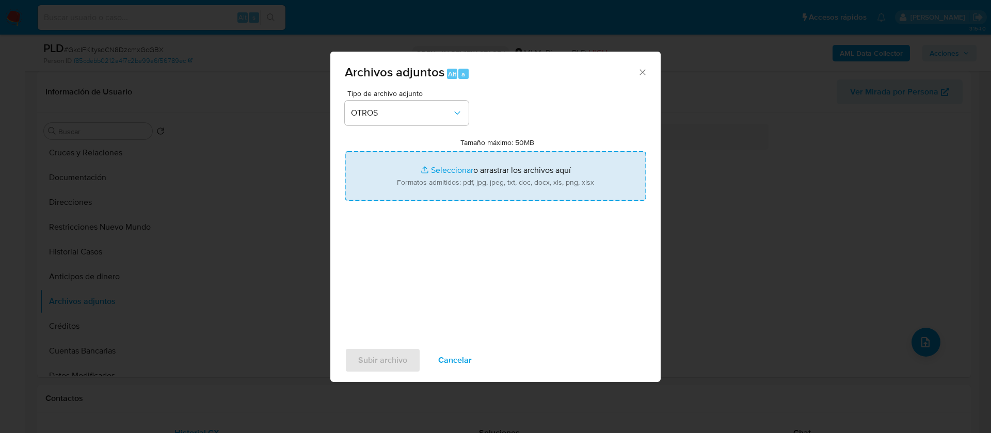
click at [456, 187] on input "Tamaño máximo: 50MB Seleccionar archivos" at bounding box center [495, 176] width 301 height 50
type input "C:\fakepath\148492242_OCTAVIO CRUZ PALMERIN_AGOSTO 2025.pdf"
click at [397, 363] on span "Subir archivo" at bounding box center [382, 360] width 49 height 23
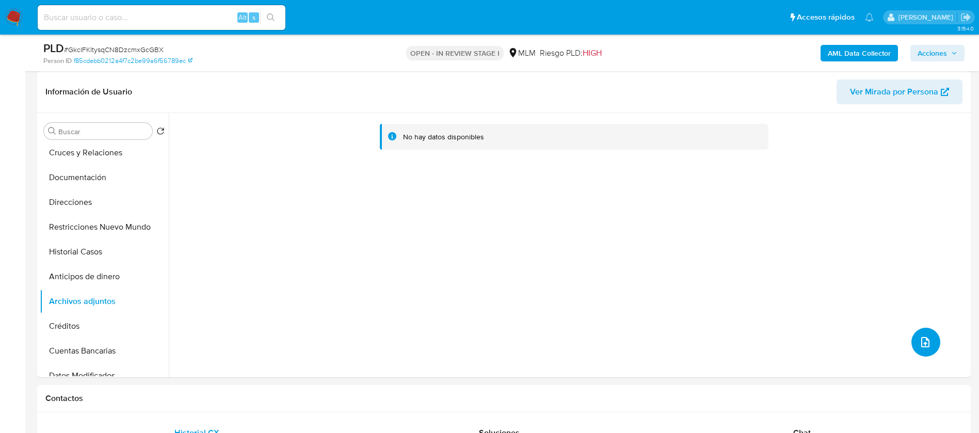
click at [913, 340] on button "upload-file" at bounding box center [926, 342] width 29 height 29
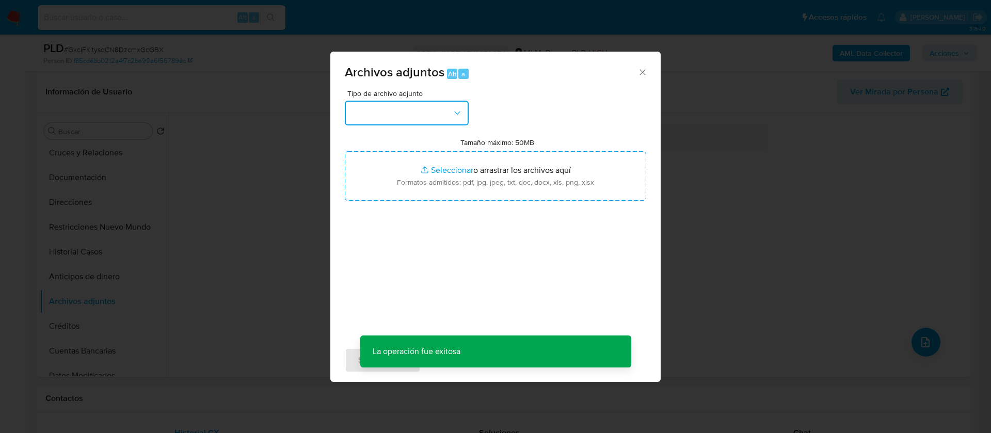
click at [407, 116] on button "button" at bounding box center [407, 113] width 124 height 25
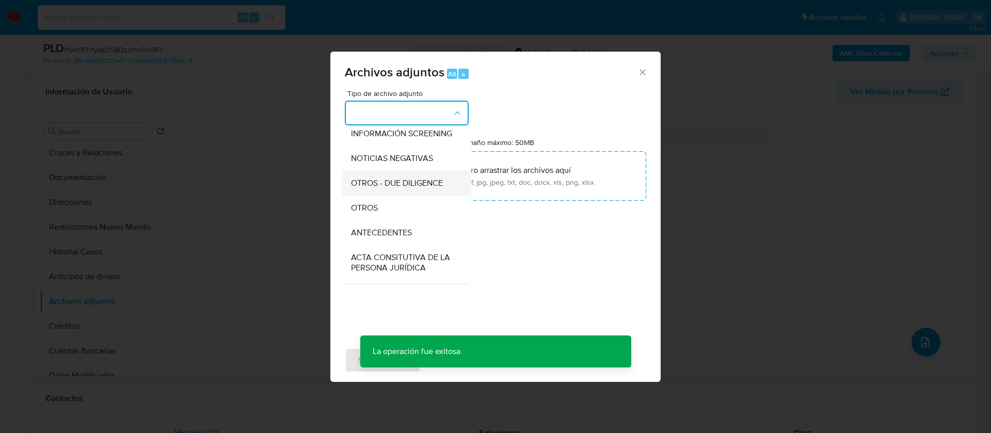
click at [397, 219] on div "OTROS" at bounding box center [403, 208] width 105 height 25
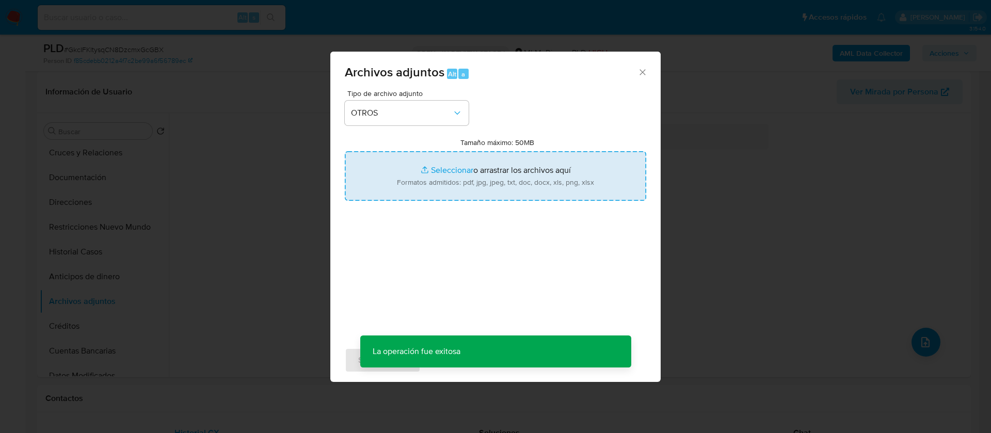
click at [473, 177] on input "Tamaño máximo: 50MB Seleccionar archivos" at bounding box center [495, 176] width 301 height 50
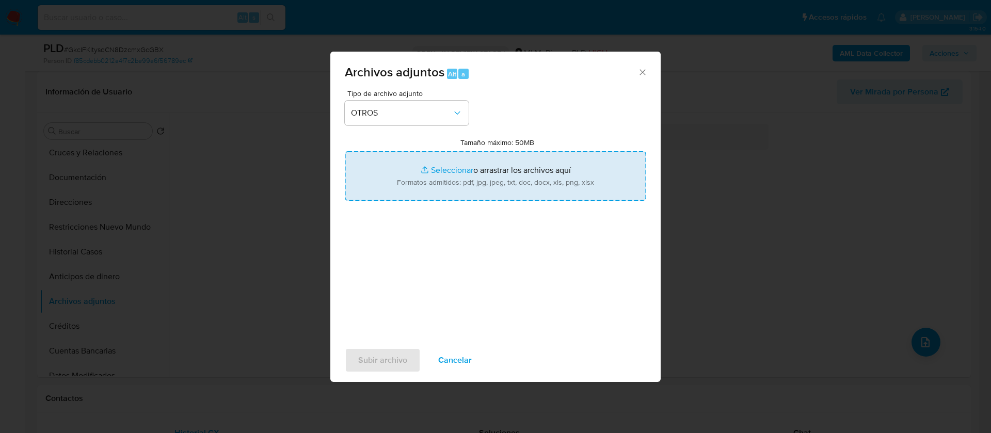
type input "C:\fakepath\148492242_OCTAVIO CRUZ PALMERIN_AGOSTO 2025.xlsx"
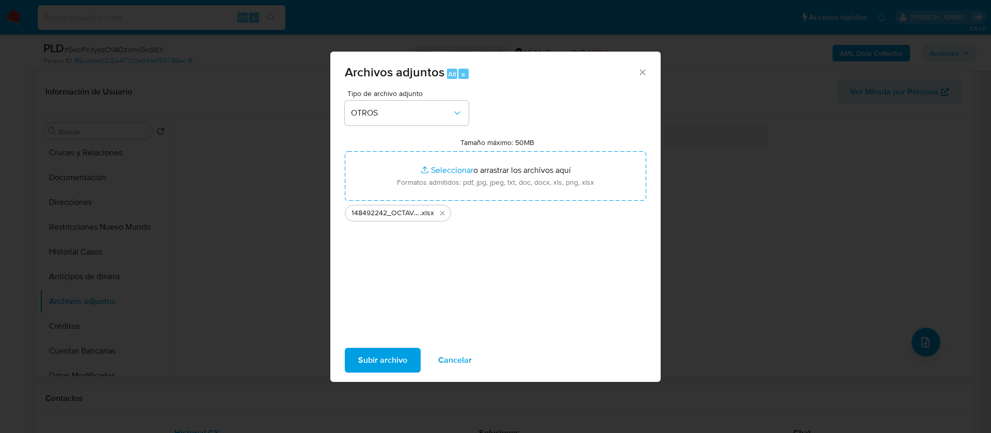
click at [384, 360] on span "Subir archivo" at bounding box center [382, 360] width 49 height 23
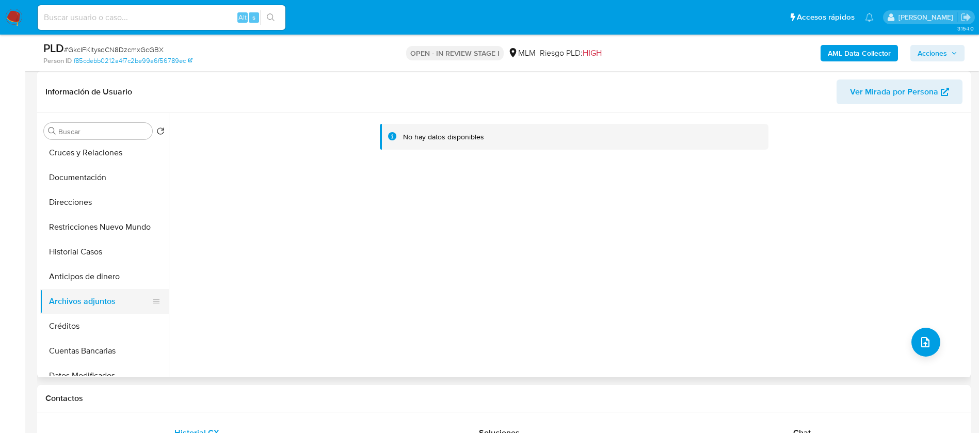
click at [80, 306] on button "Archivos adjuntos" at bounding box center [100, 301] width 121 height 25
click at [66, 323] on button "Créditos" at bounding box center [100, 326] width 121 height 25
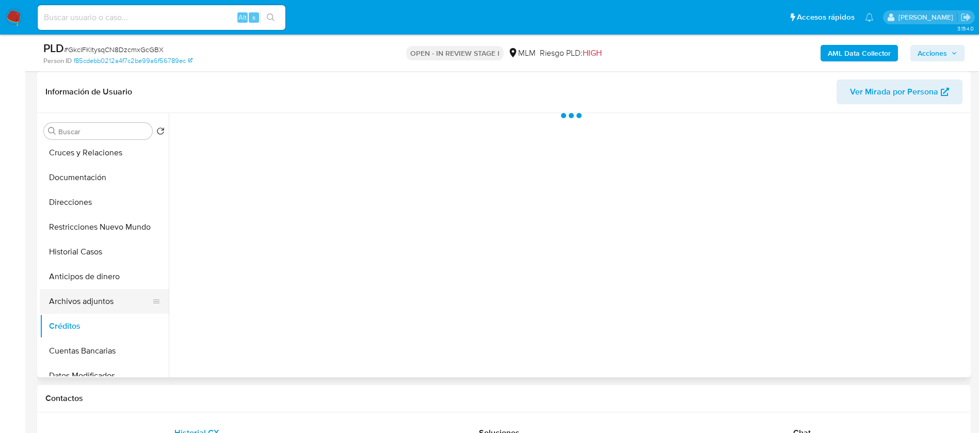
click at [71, 305] on button "Archivos adjuntos" at bounding box center [100, 301] width 121 height 25
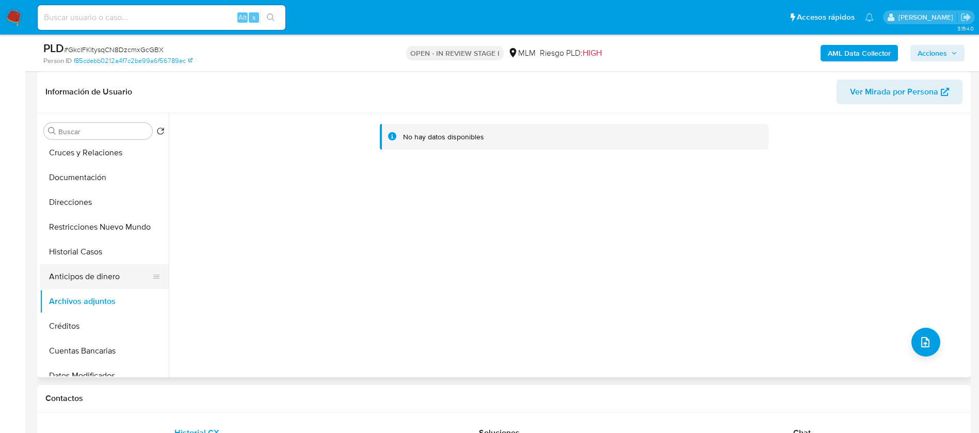
click at [81, 263] on button "Historial Casos" at bounding box center [104, 252] width 129 height 25
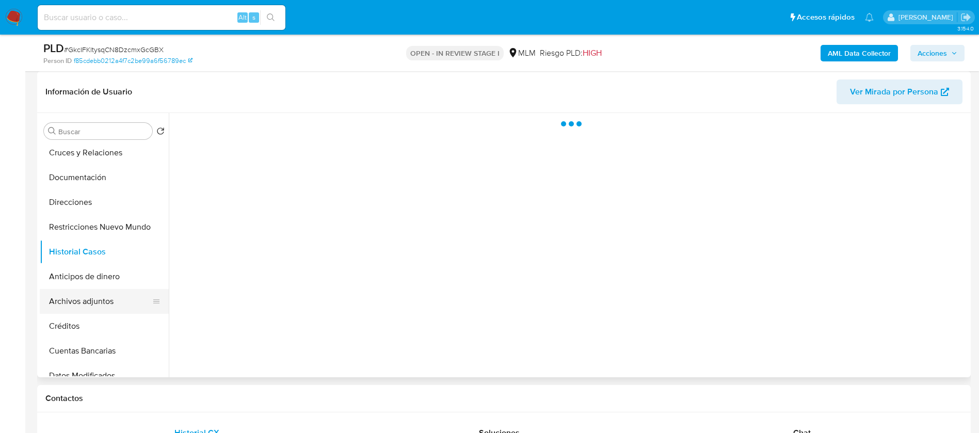
click at [79, 304] on button "Archivos adjuntos" at bounding box center [100, 301] width 121 height 25
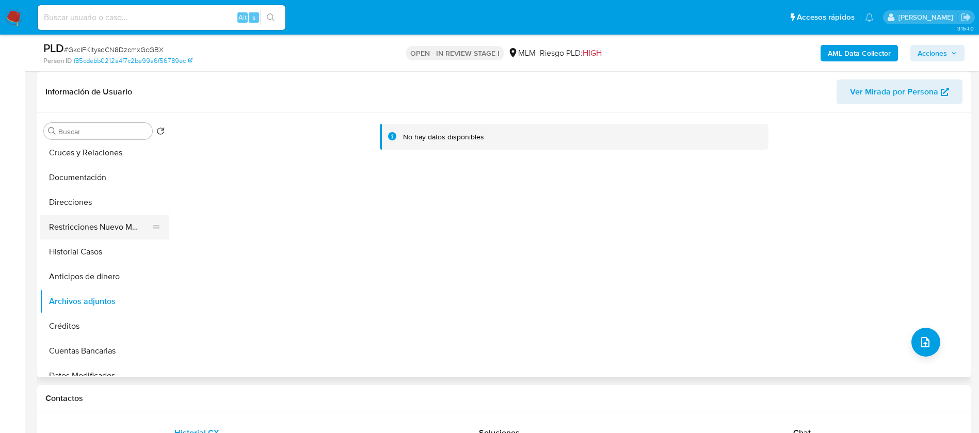
click at [56, 227] on button "Restricciones Nuevo Mundo" at bounding box center [100, 227] width 121 height 25
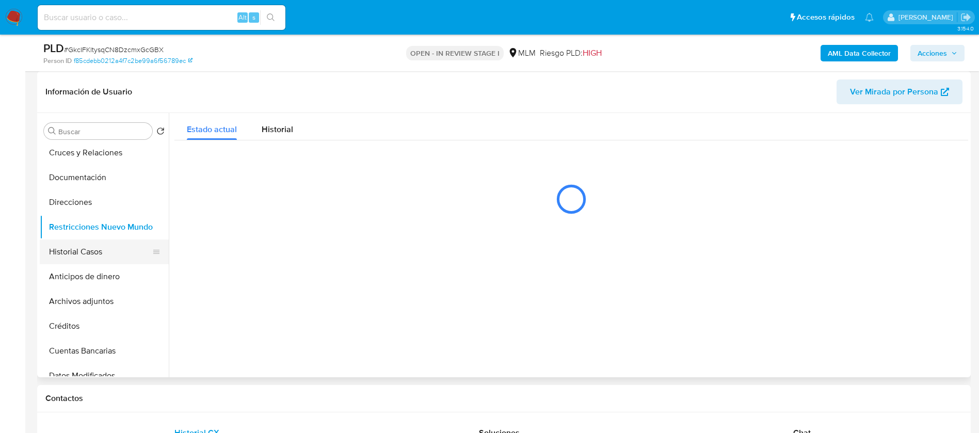
click at [59, 263] on button "Historial Casos" at bounding box center [100, 252] width 121 height 25
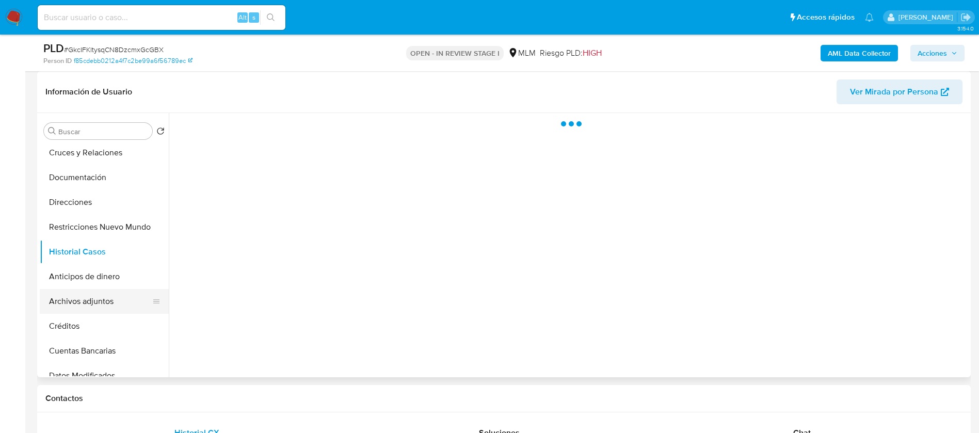
click at [64, 306] on button "Archivos adjuntos" at bounding box center [100, 301] width 121 height 25
click at [86, 276] on button "Anticipos de dinero" at bounding box center [100, 276] width 121 height 25
click at [76, 311] on button "Archivos adjuntos" at bounding box center [100, 301] width 121 height 25
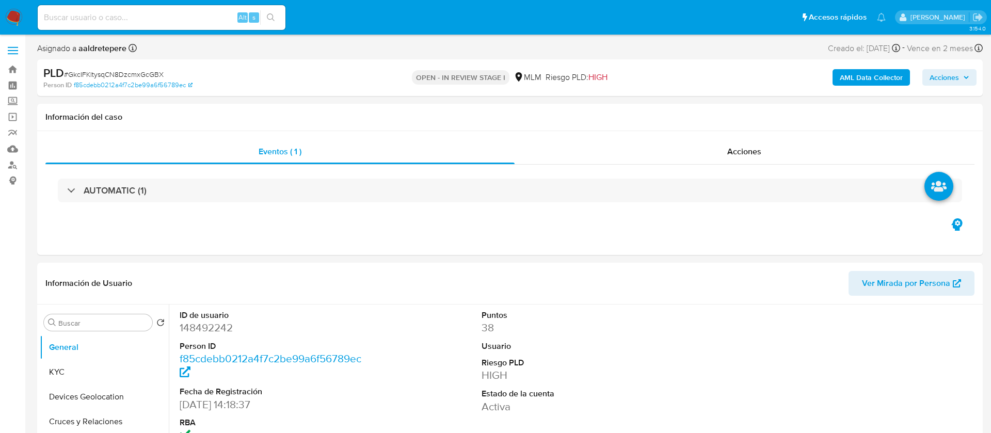
select select "10"
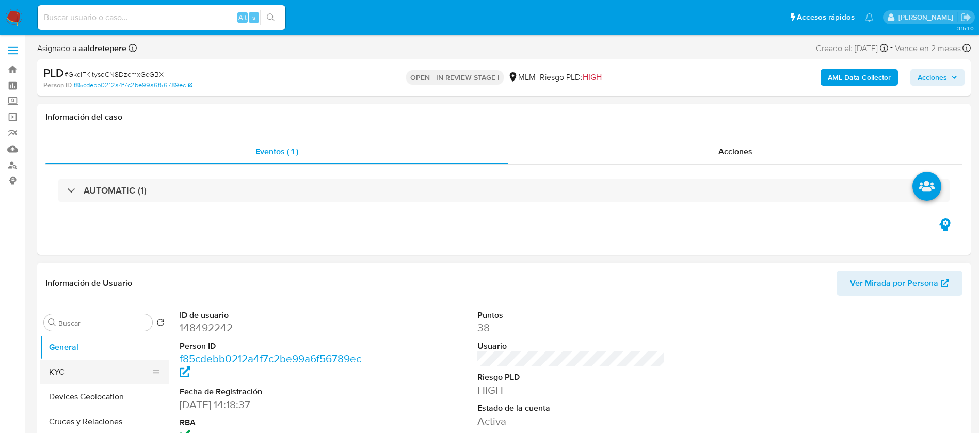
click at [79, 373] on button "KYC" at bounding box center [100, 372] width 121 height 25
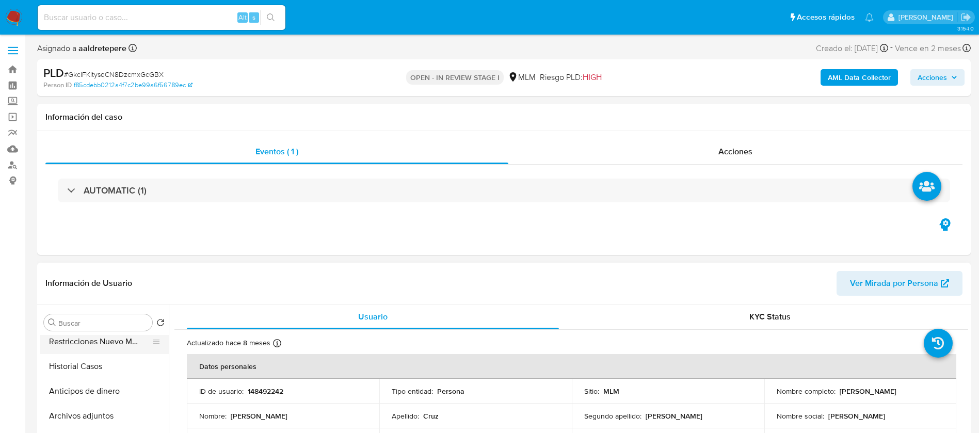
scroll to position [155, 0]
click at [87, 408] on button "Archivos adjuntos" at bounding box center [100, 415] width 121 height 25
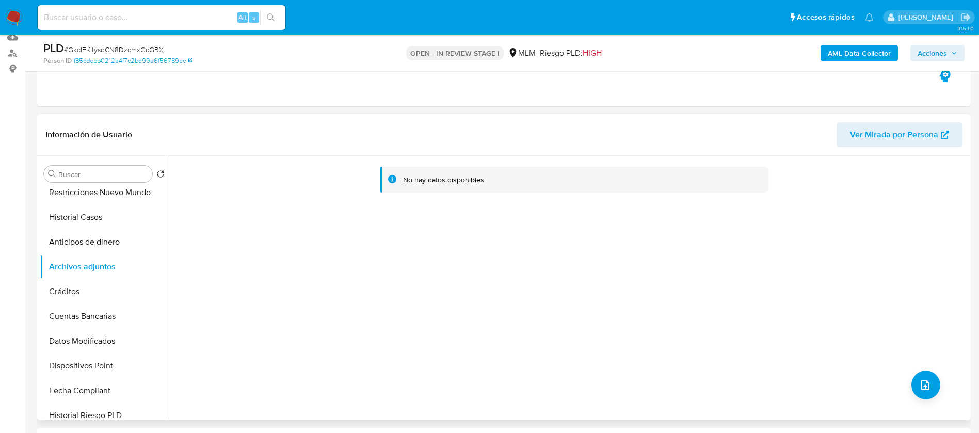
scroll to position [77, 0]
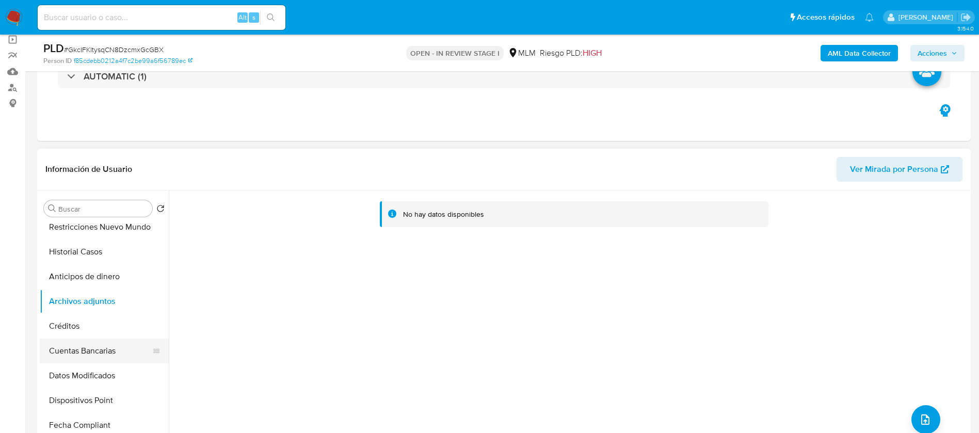
click at [73, 350] on button "Cuentas Bancarias" at bounding box center [100, 351] width 121 height 25
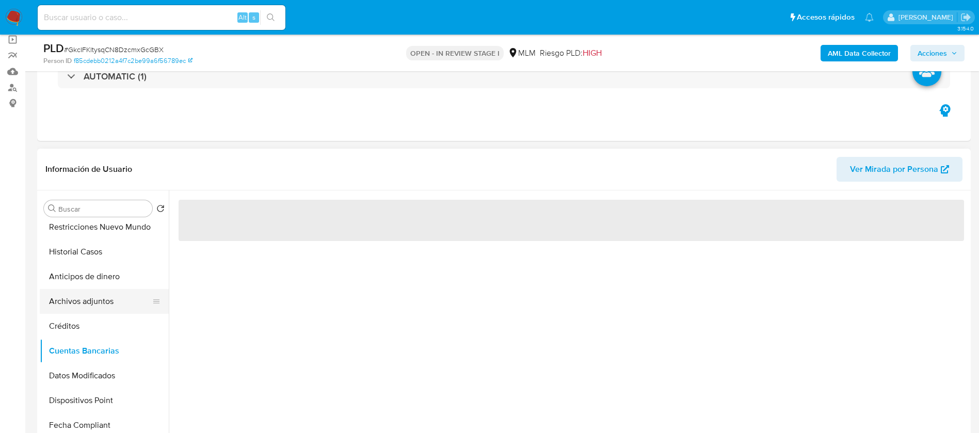
click at [79, 304] on button "Archivos adjuntos" at bounding box center [100, 301] width 121 height 25
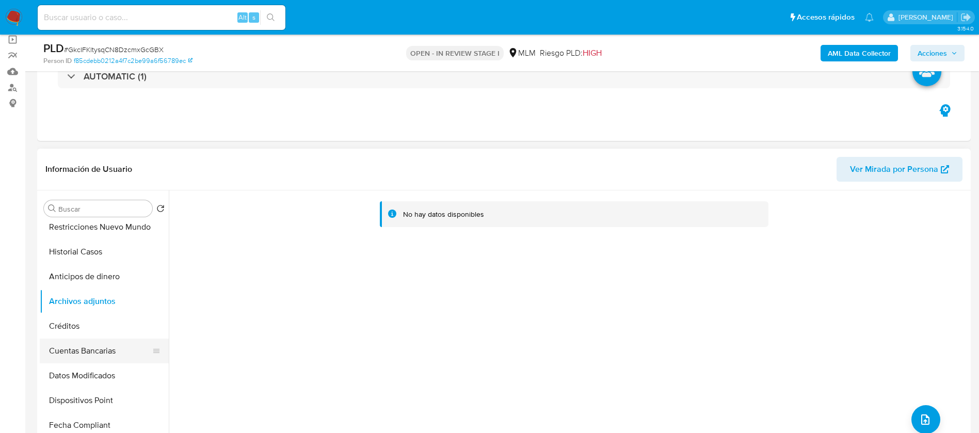
click at [108, 349] on button "Cuentas Bancarias" at bounding box center [100, 351] width 121 height 25
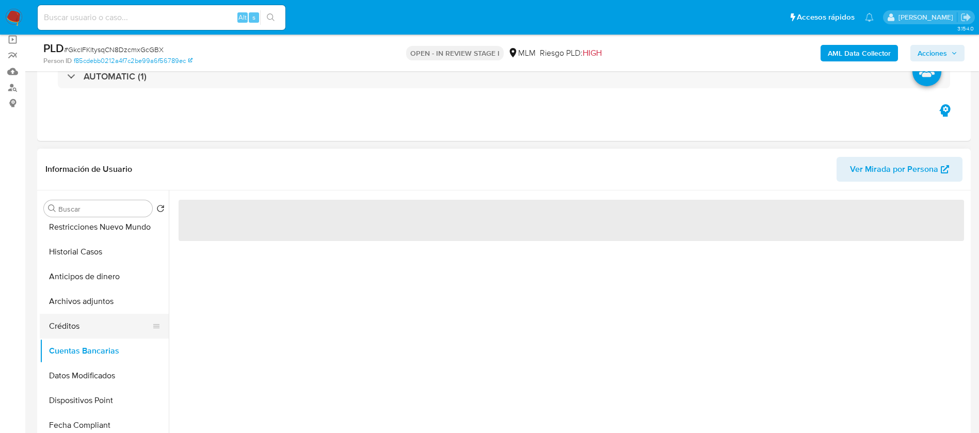
click at [110, 317] on button "Créditos" at bounding box center [100, 326] width 121 height 25
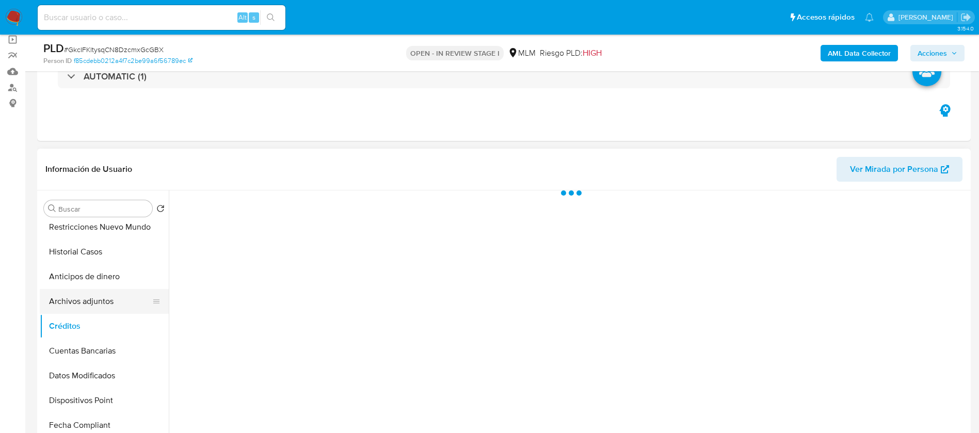
click at [106, 308] on button "Archivos adjuntos" at bounding box center [100, 301] width 121 height 25
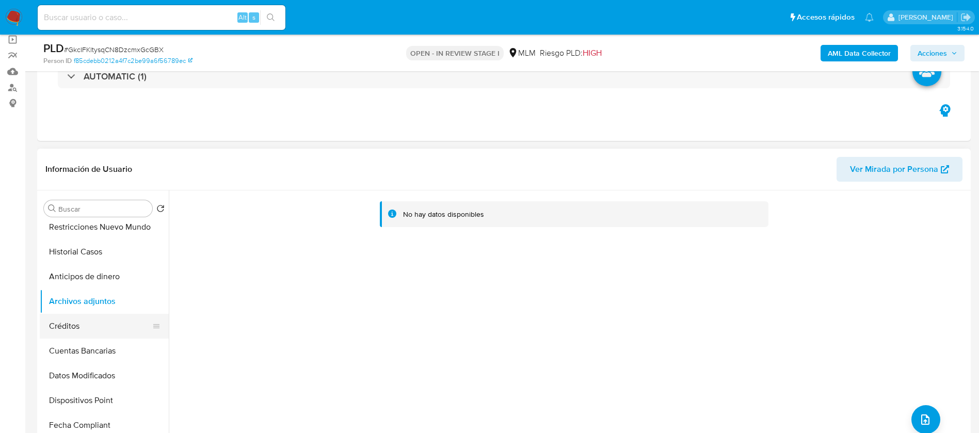
click at [63, 316] on button "Créditos" at bounding box center [100, 326] width 121 height 25
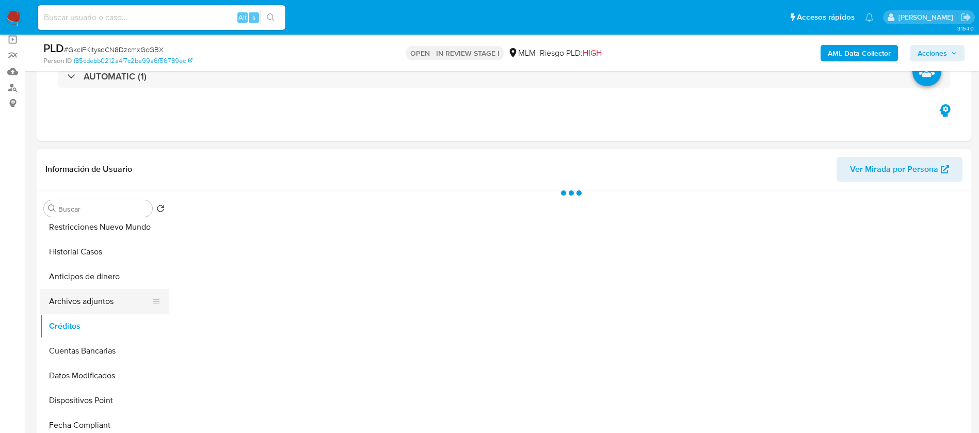
click at [78, 305] on button "Archivos adjuntos" at bounding box center [100, 301] width 121 height 25
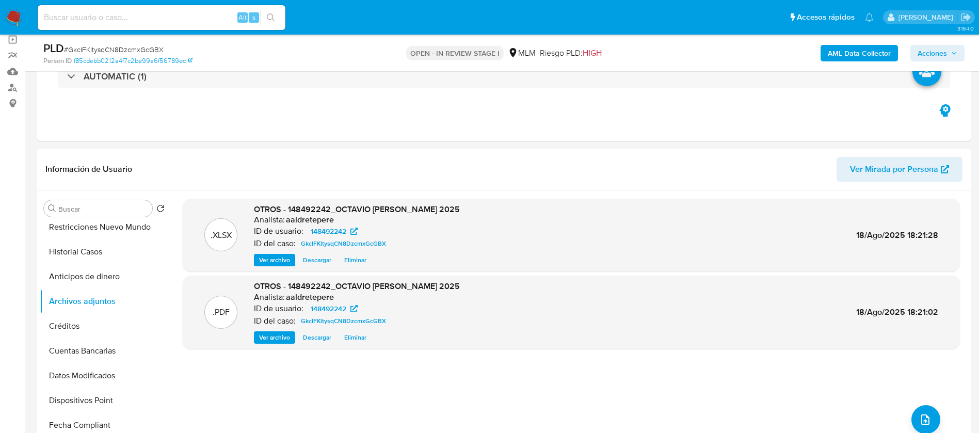
click at [926, 55] on span "Acciones" at bounding box center [932, 53] width 29 height 17
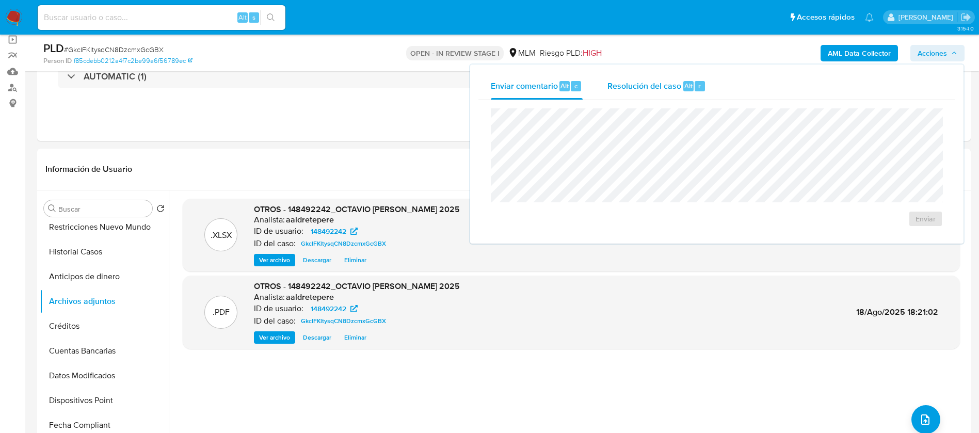
click at [672, 86] on span "Resolución del caso" at bounding box center [645, 85] width 74 height 12
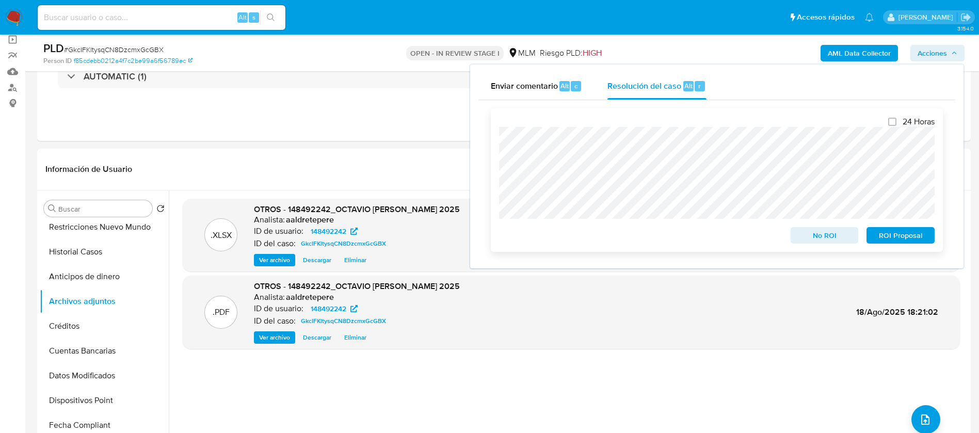
scroll to position [155, 0]
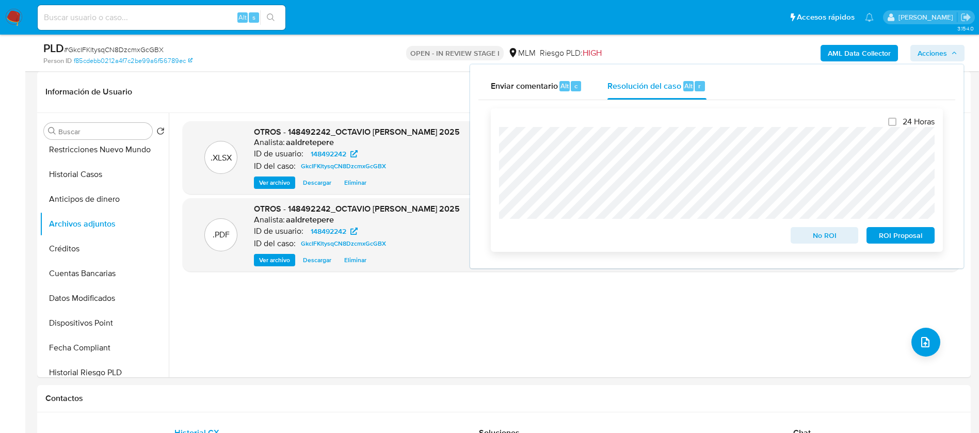
click at [797, 208] on div "24 Horas No ROI ROI Proposal" at bounding box center [717, 180] width 436 height 127
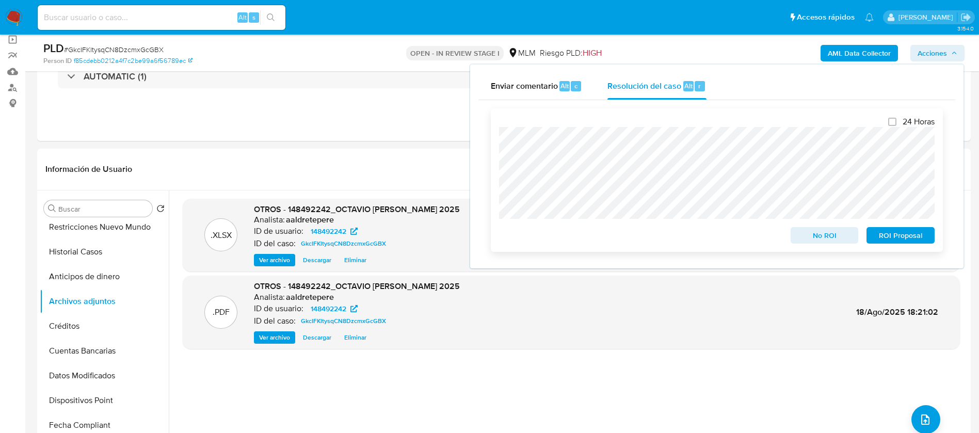
scroll to position [0, 0]
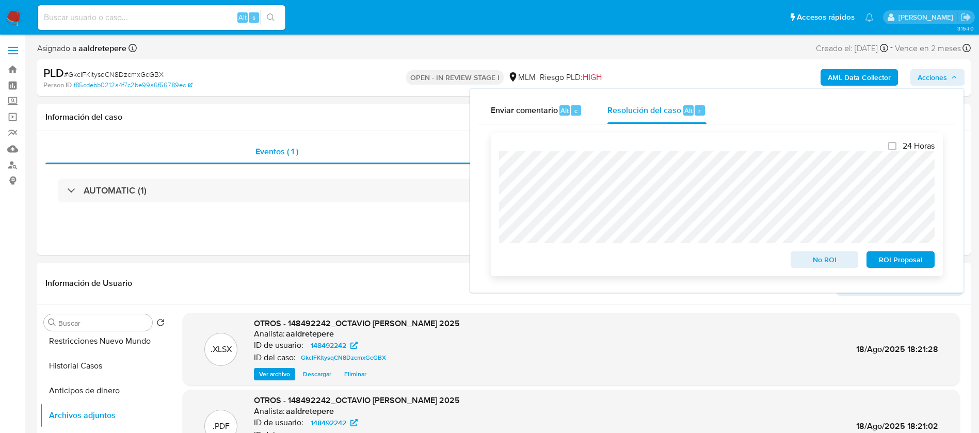
click at [810, 262] on span "No ROI" at bounding box center [825, 259] width 54 height 14
